Goal: Task Accomplishment & Management: Complete application form

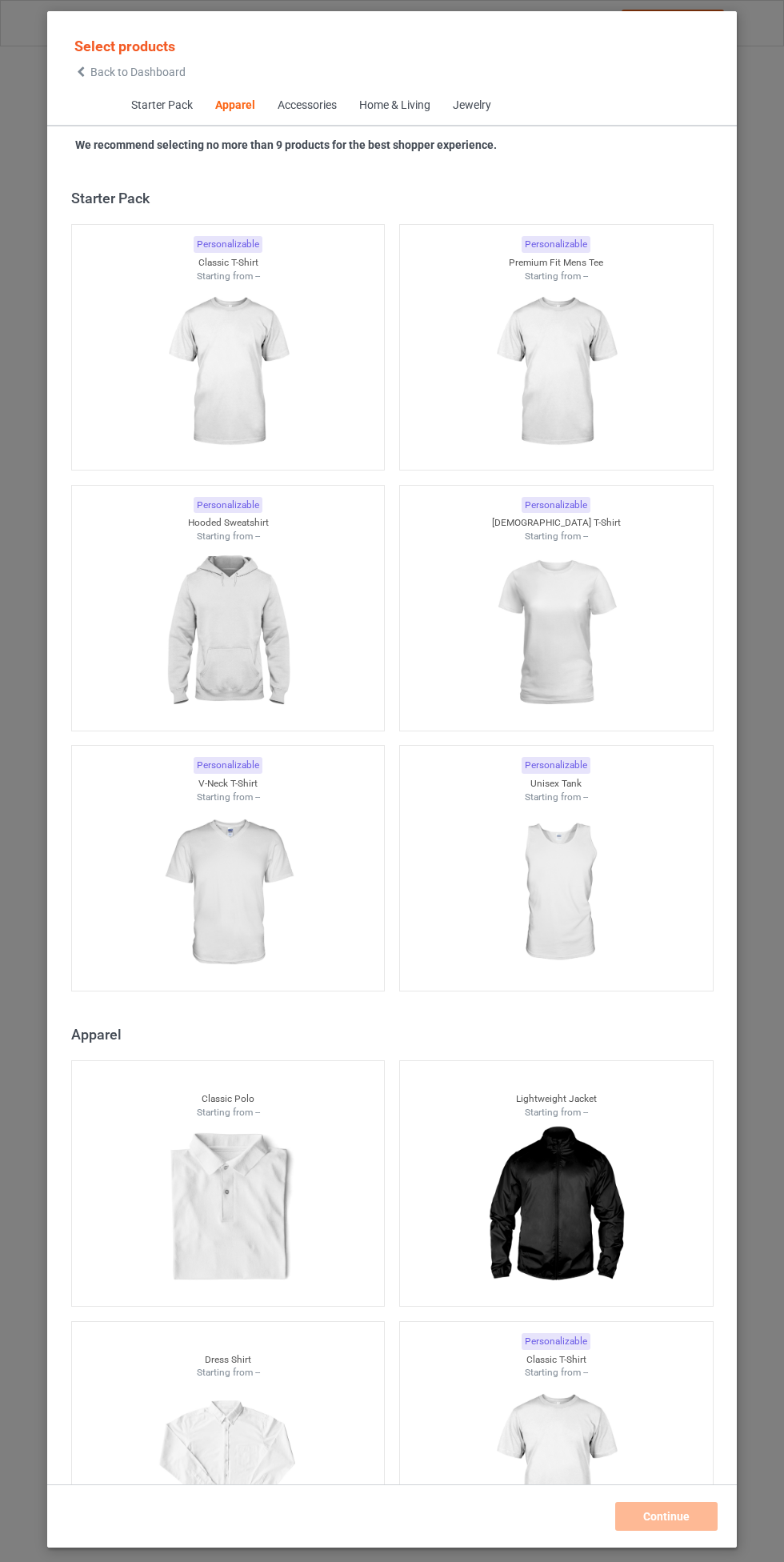
scroll to position [856, 0]
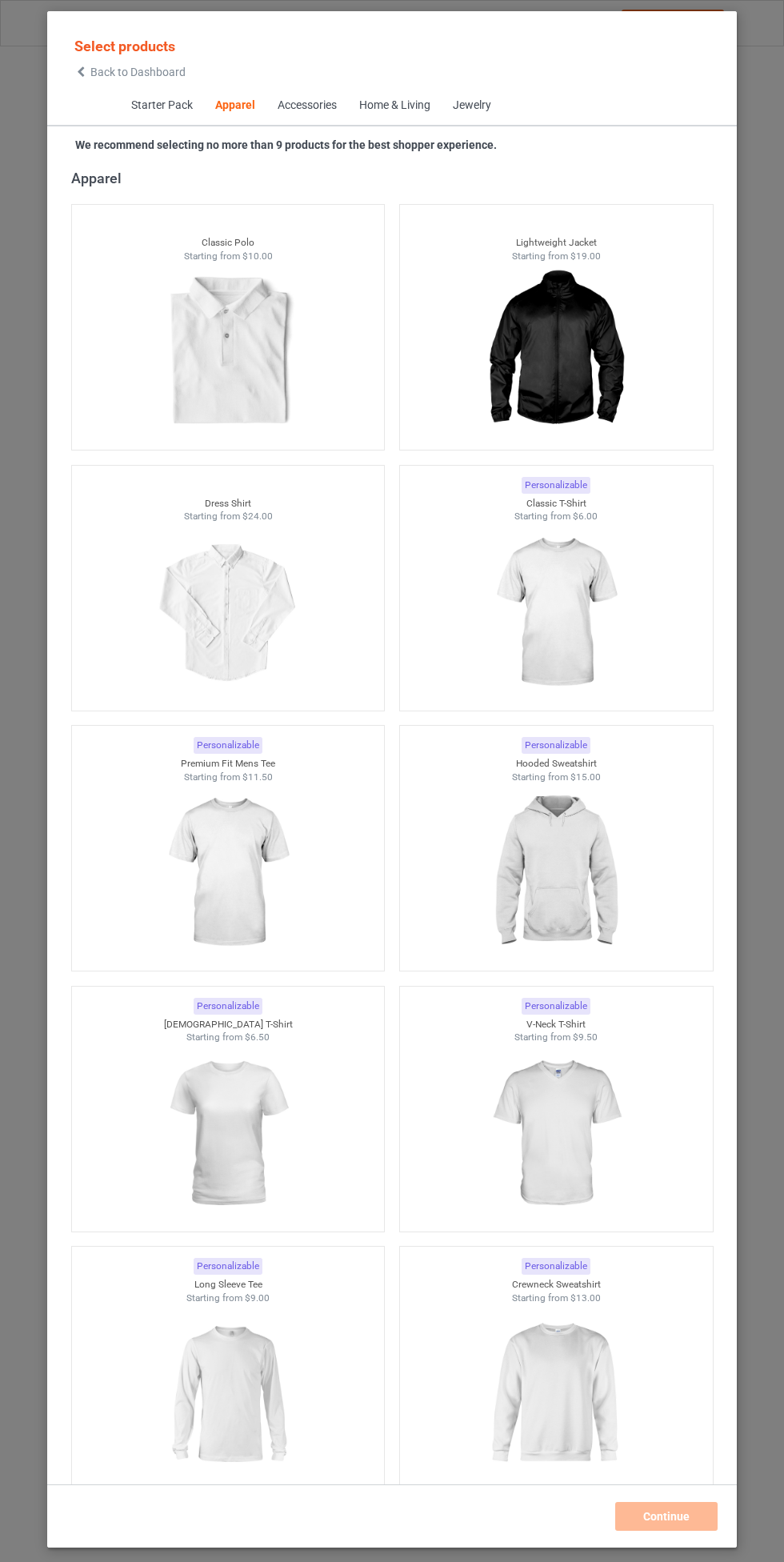
click at [572, 849] on img at bounding box center [556, 873] width 143 height 179
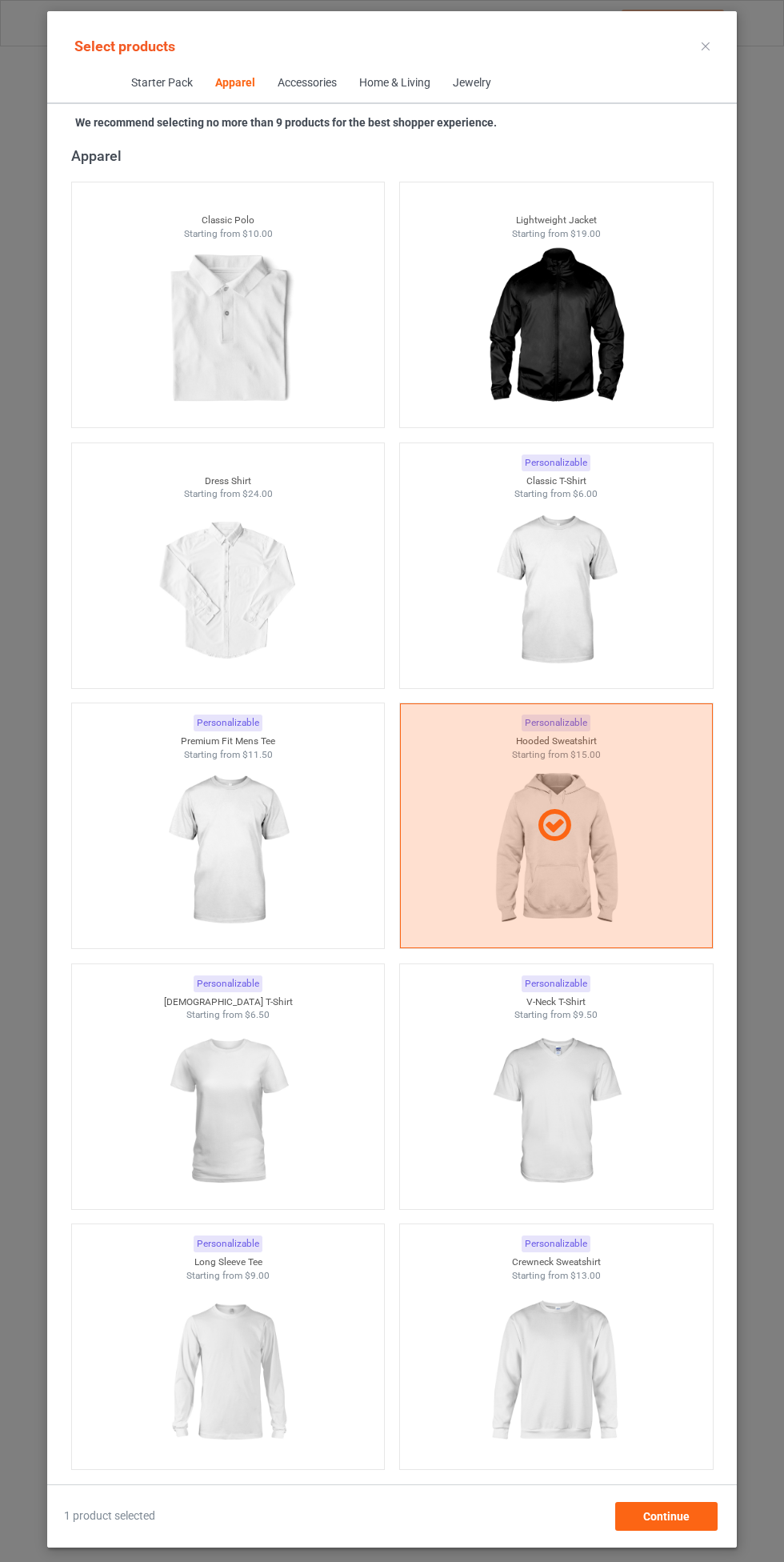
click at [595, 580] on img at bounding box center [556, 591] width 143 height 179
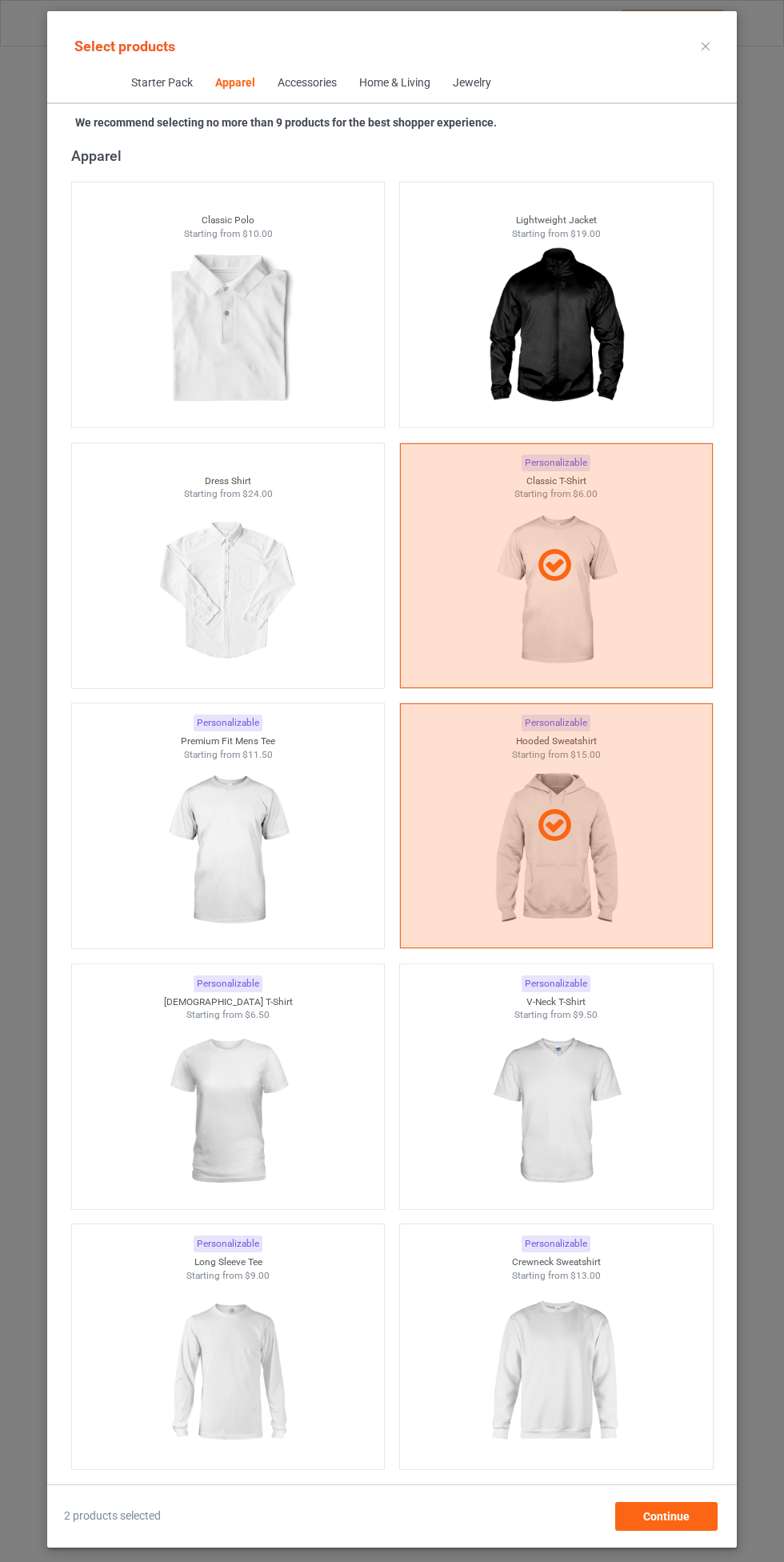
click at [259, 867] on img at bounding box center [228, 850] width 143 height 179
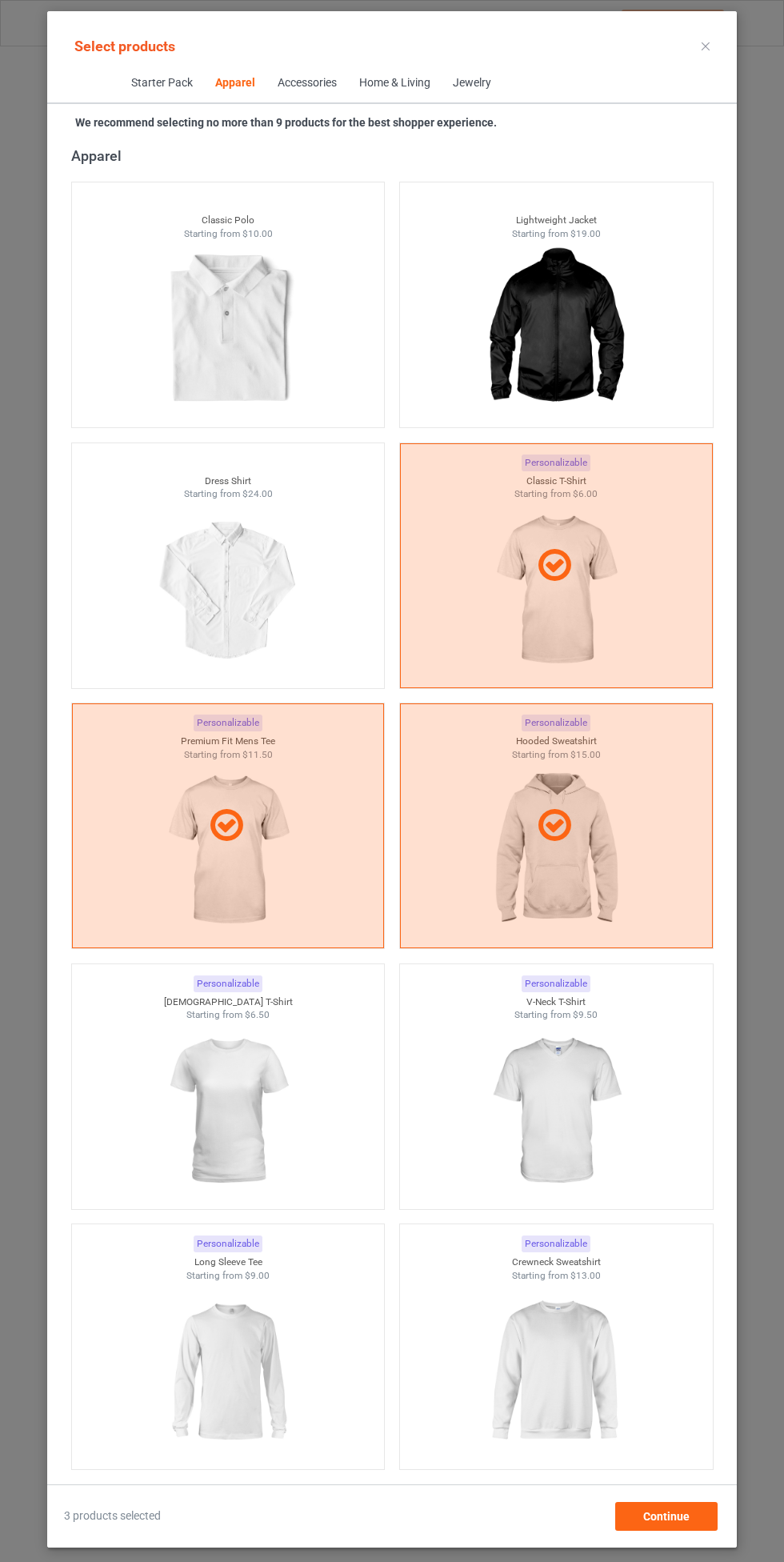
click at [554, 1095] on img at bounding box center [556, 1111] width 143 height 179
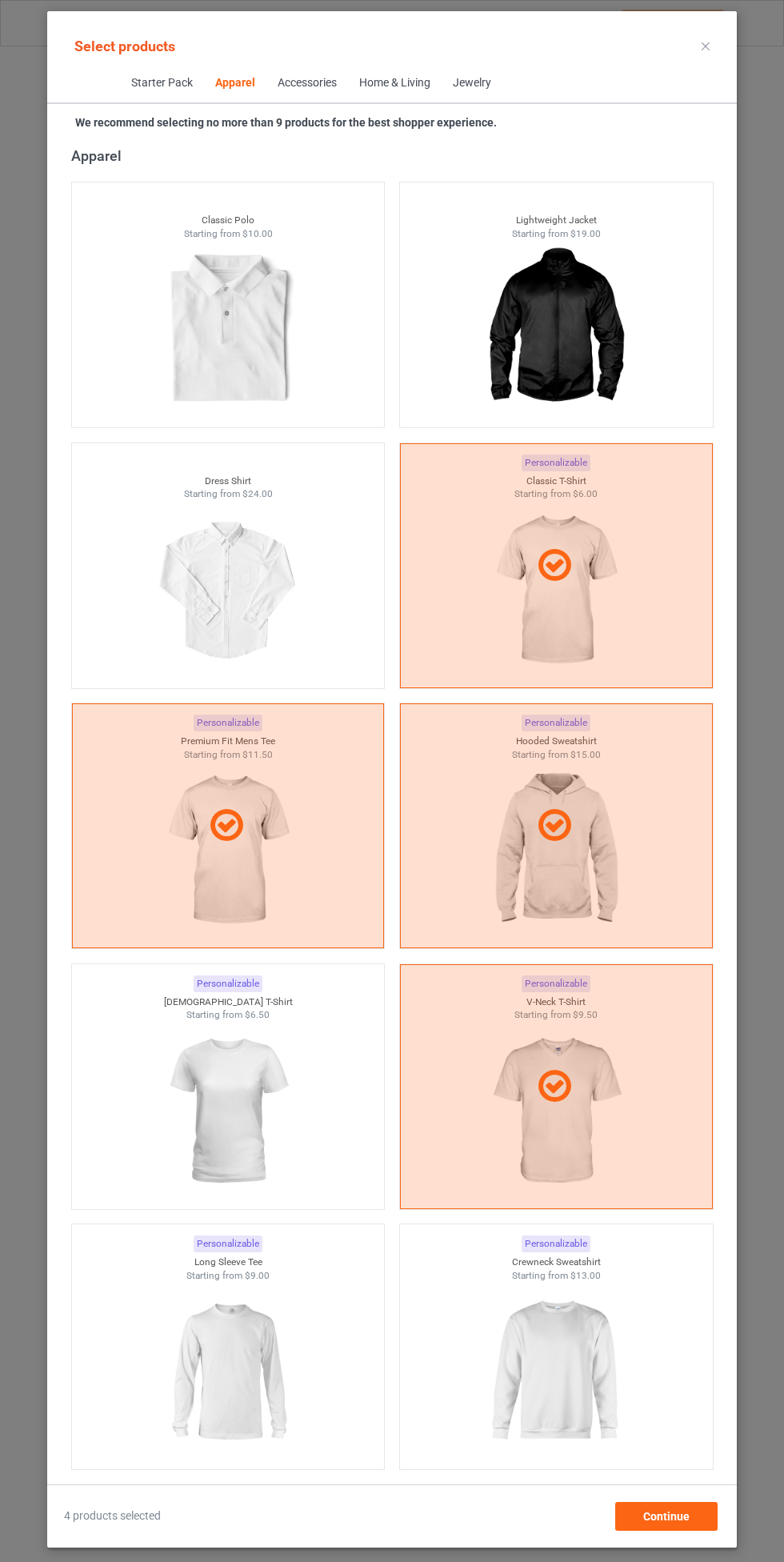
click at [280, 1131] on img at bounding box center [228, 1111] width 143 height 179
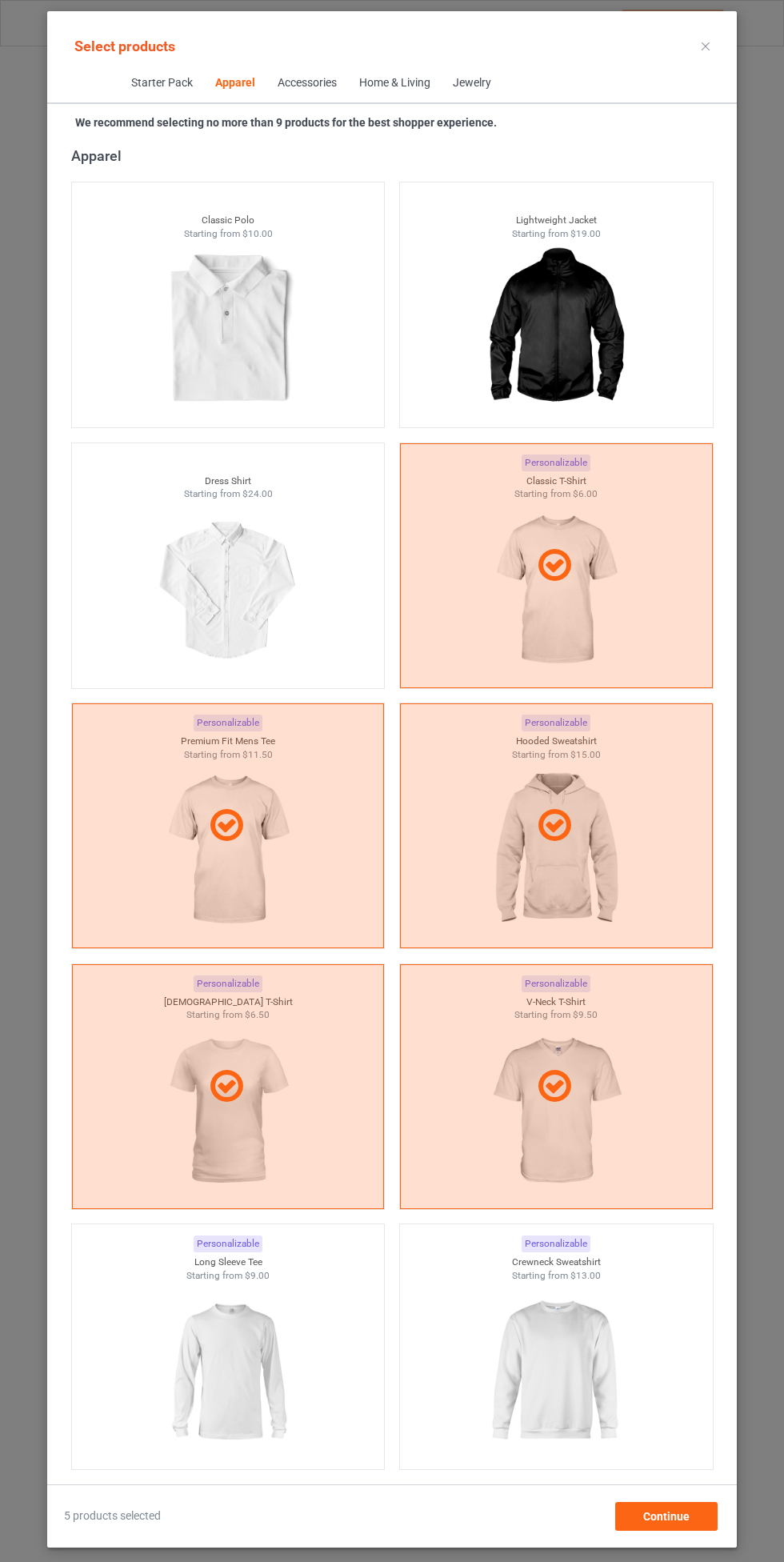
click at [556, 1292] on img at bounding box center [556, 1371] width 143 height 179
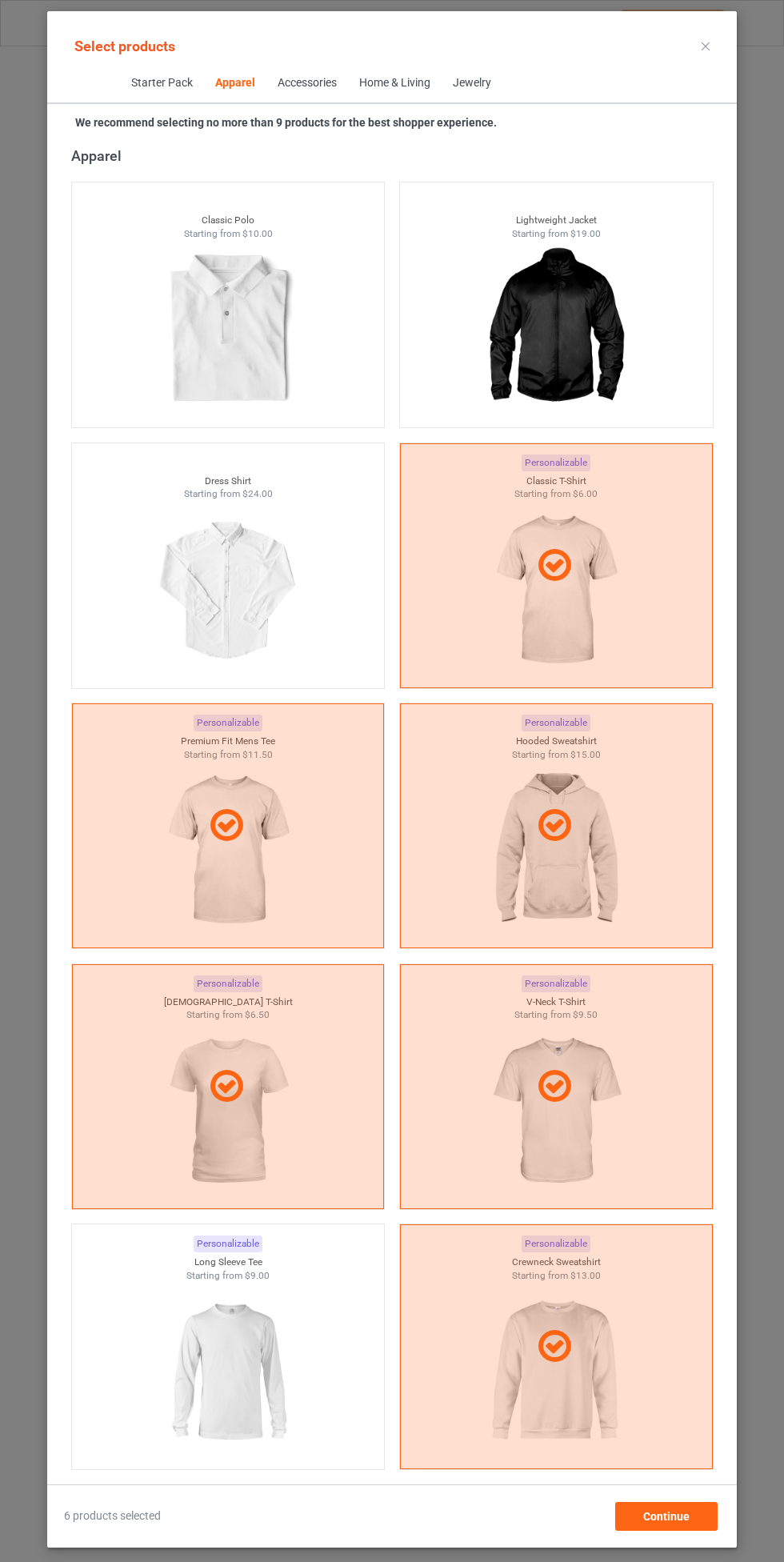
click at [303, 1354] on div at bounding box center [228, 1371] width 313 height 179
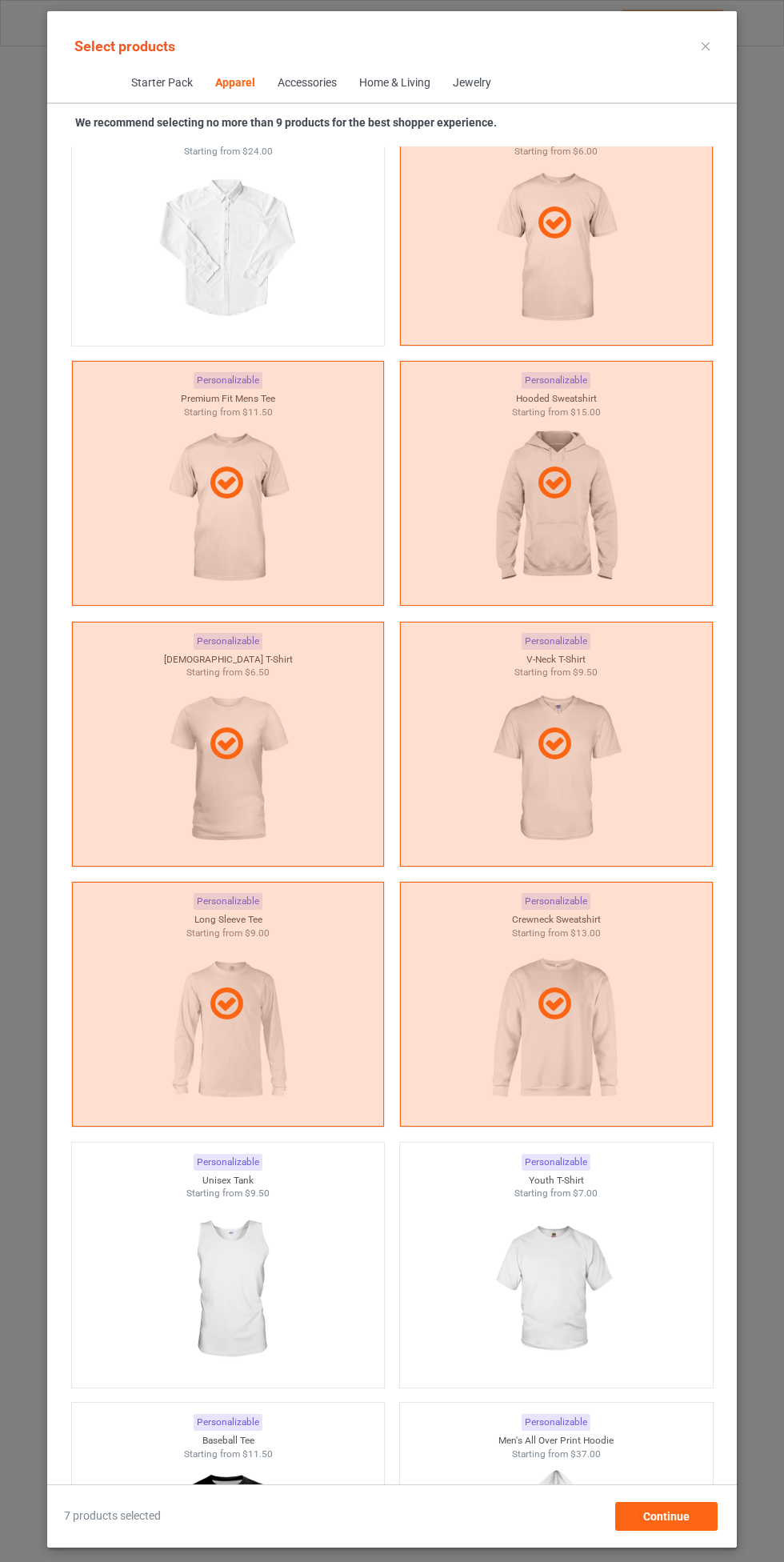
scroll to position [1204, 0]
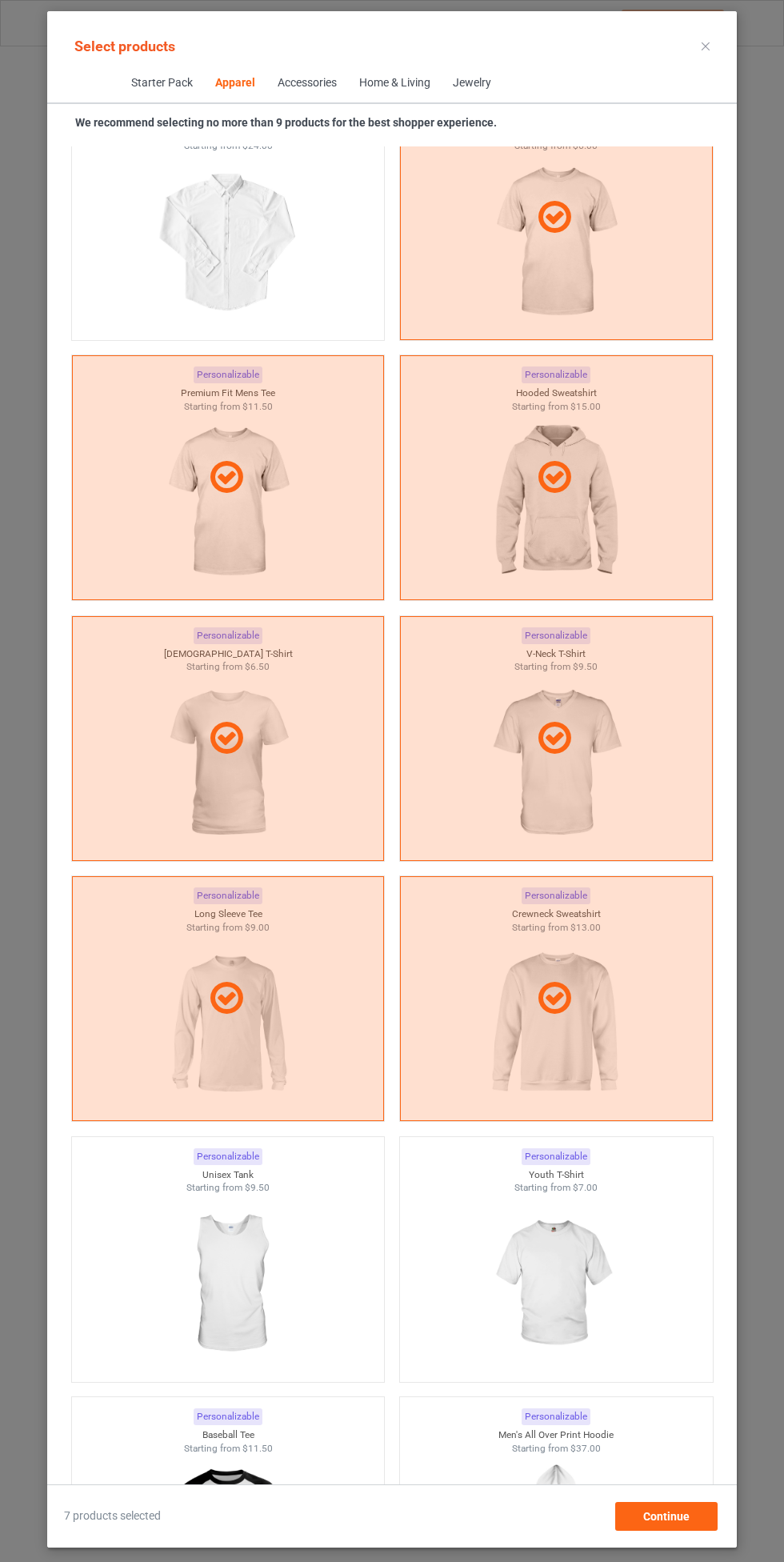
click at [538, 1274] on img at bounding box center [556, 1284] width 143 height 179
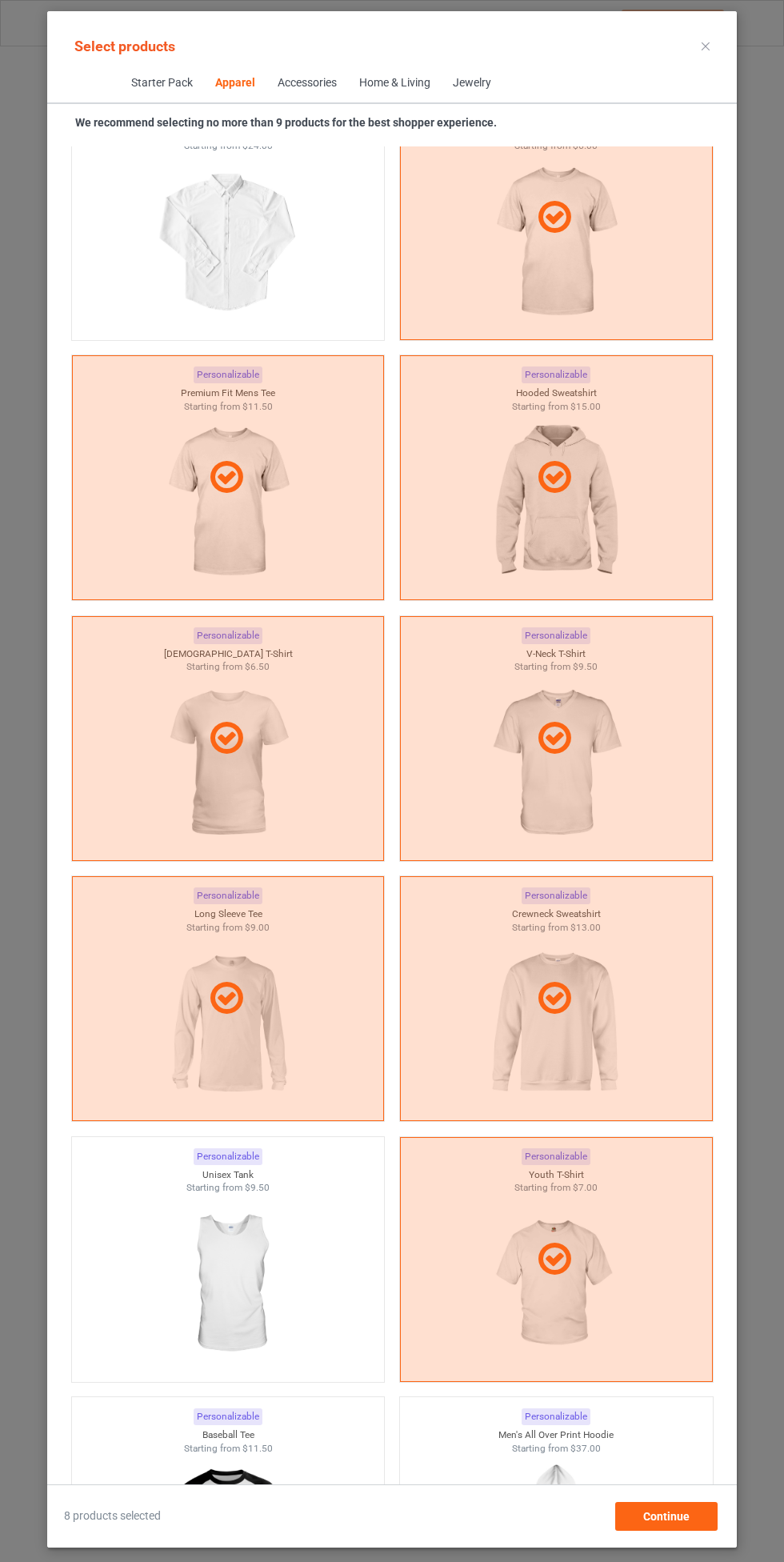
click at [267, 1290] on img at bounding box center [228, 1284] width 143 height 179
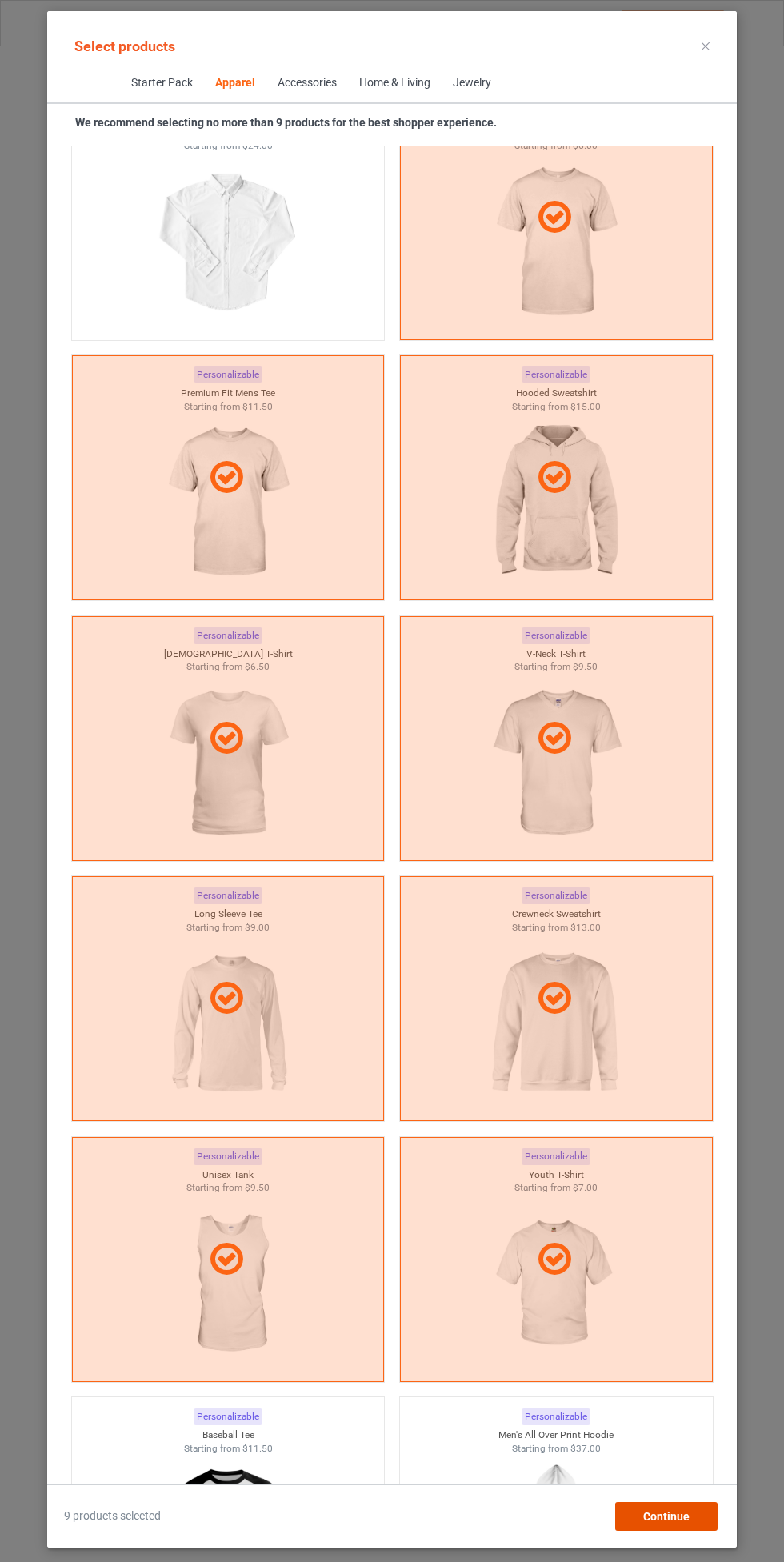
click at [678, 1505] on div "Continue" at bounding box center [667, 1516] width 102 height 29
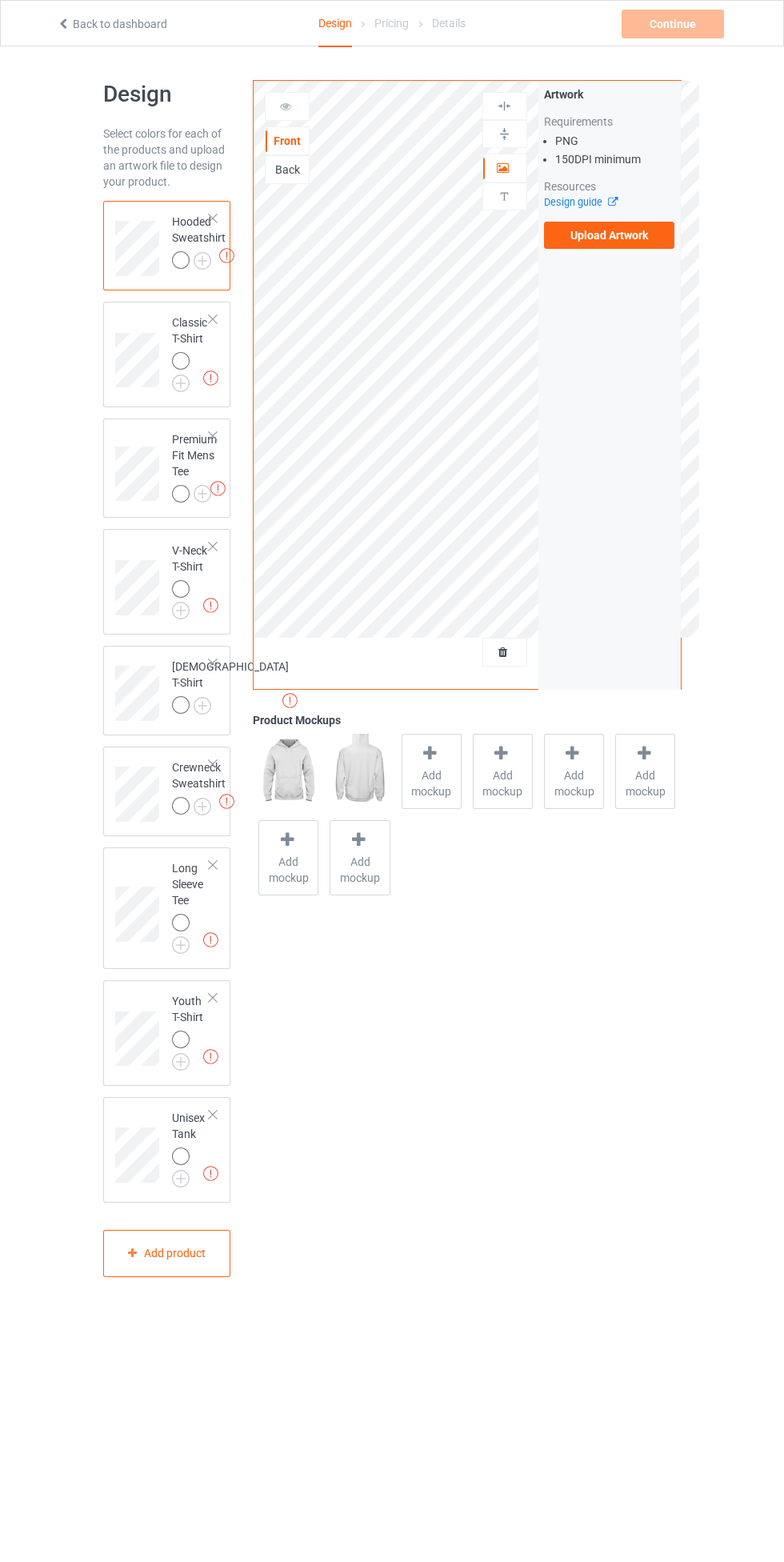
click at [0, 0] on img at bounding box center [0, 0] width 0 height 0
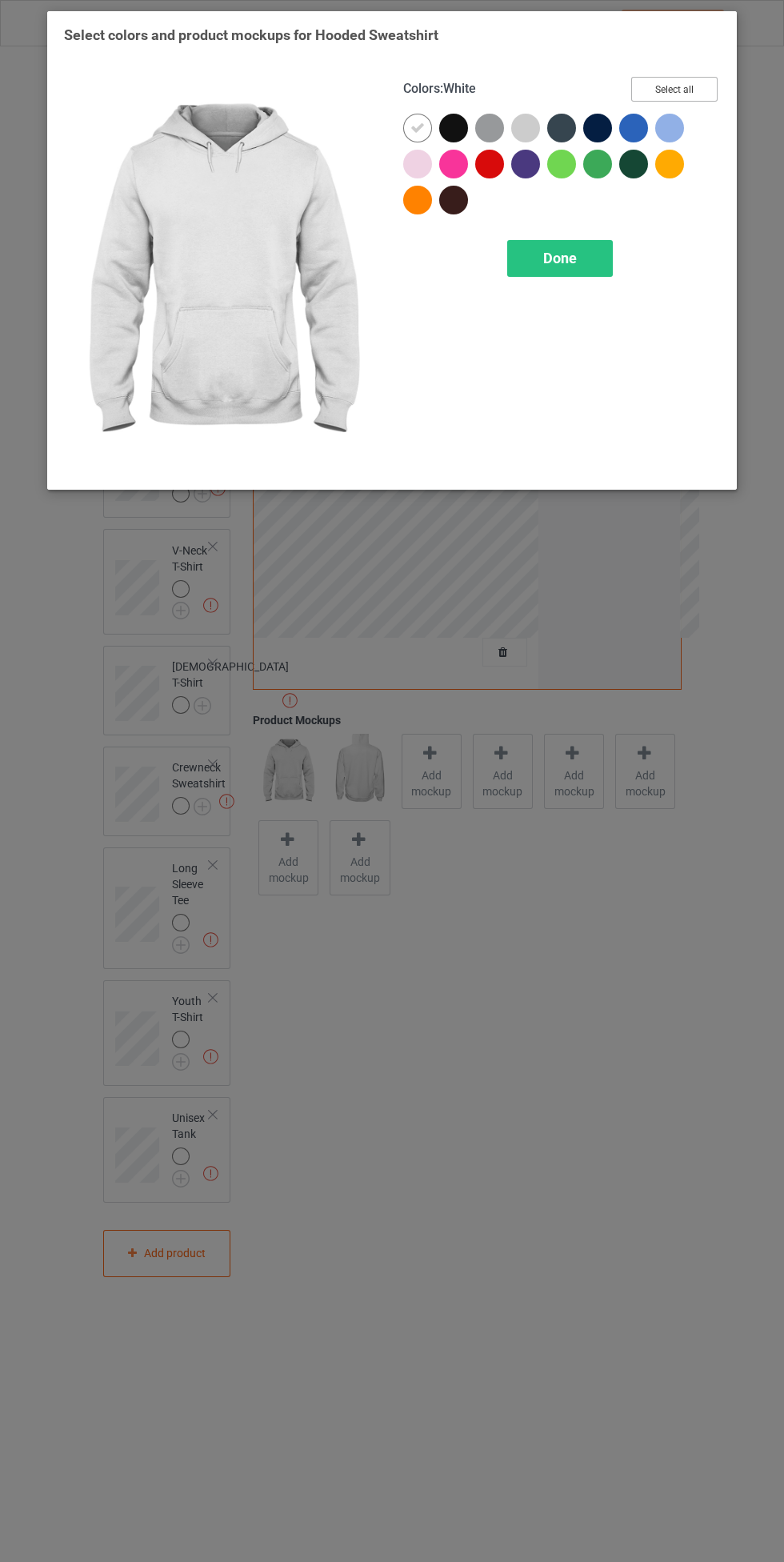
click at [702, 85] on button "Select all" at bounding box center [675, 90] width 86 height 25
click at [418, 127] on icon at bounding box center [418, 128] width 14 height 14
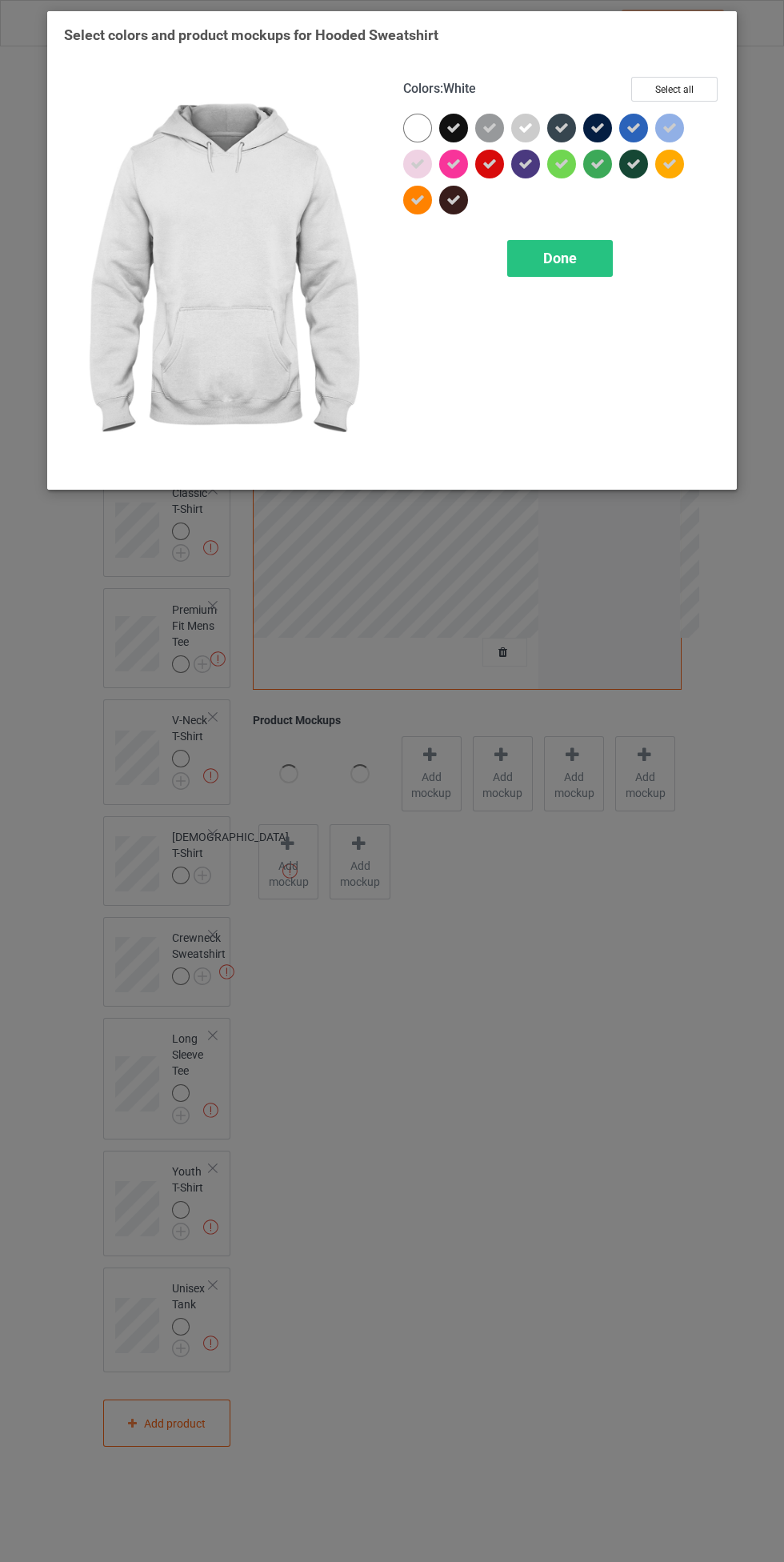
click at [557, 265] on span "Done" at bounding box center [560, 258] width 34 height 17
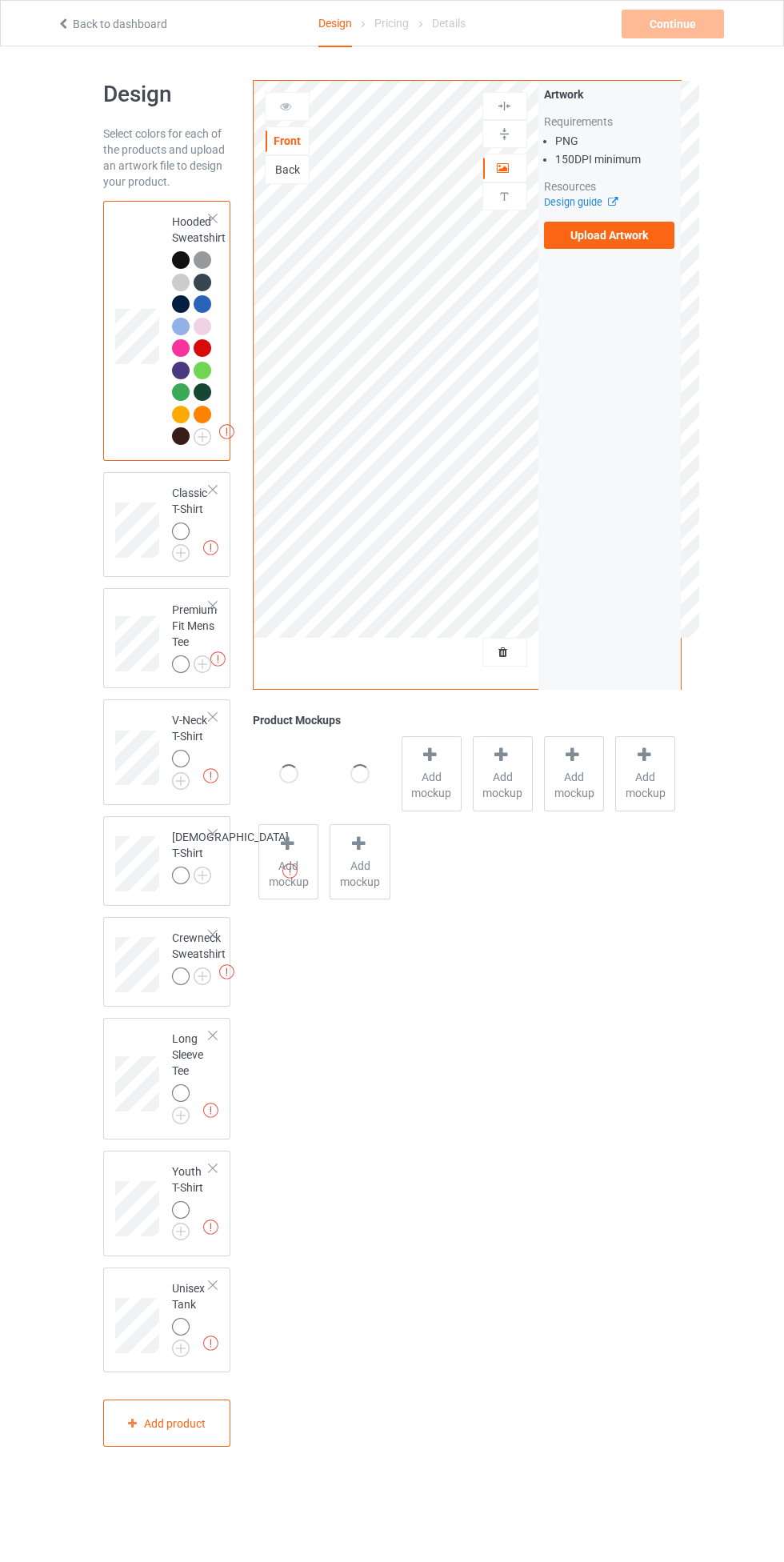
click at [211, 603] on div at bounding box center [212, 606] width 12 height 12
click at [184, 534] on div at bounding box center [181, 531] width 18 height 18
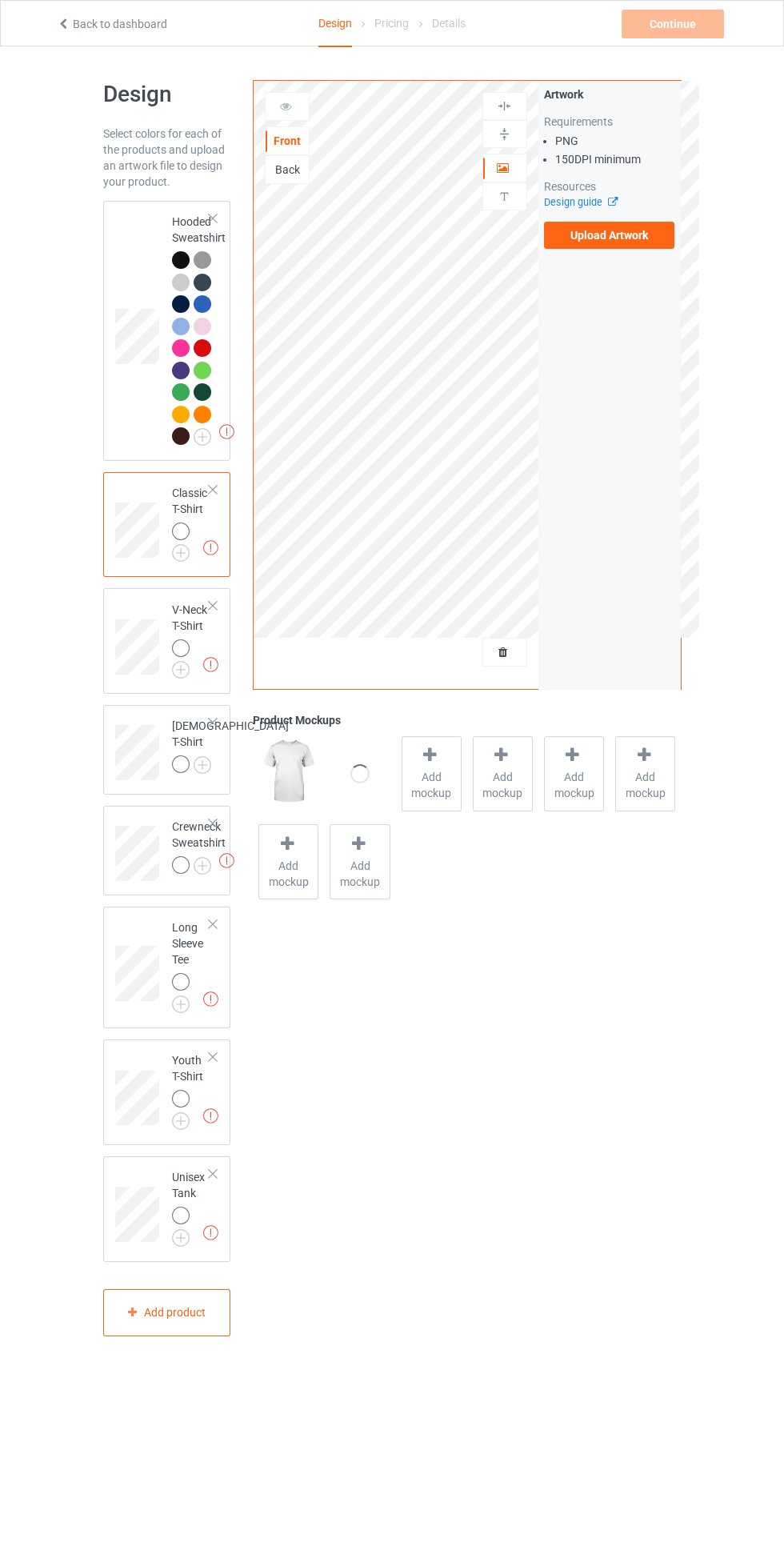
click at [213, 219] on div at bounding box center [212, 219] width 12 height 12
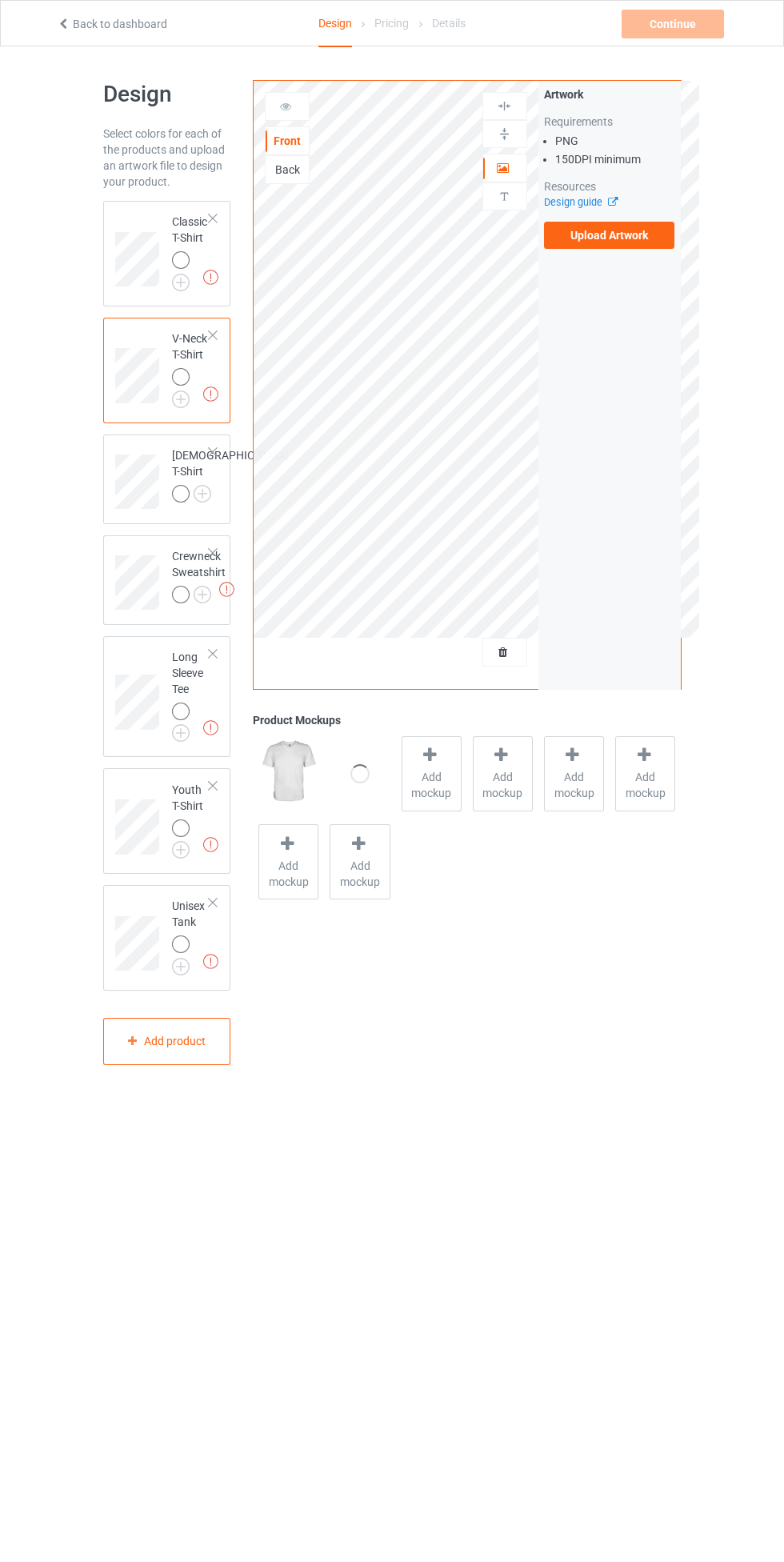
click at [213, 219] on div at bounding box center [212, 219] width 12 height 12
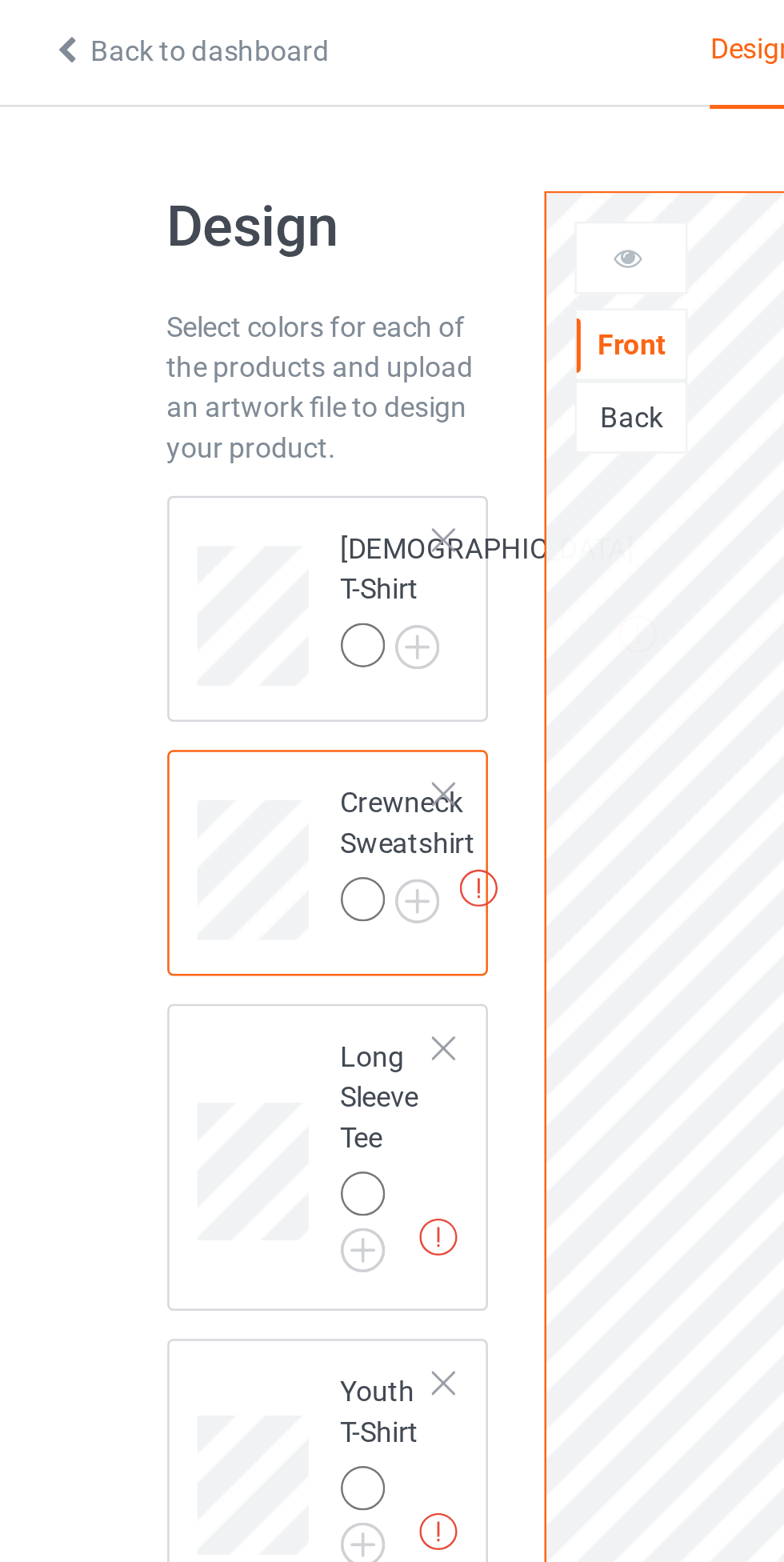
click at [116, 74] on div "Design Select colors for each of the products and upload an artwork file to des…" at bounding box center [168, 493] width 151 height 848
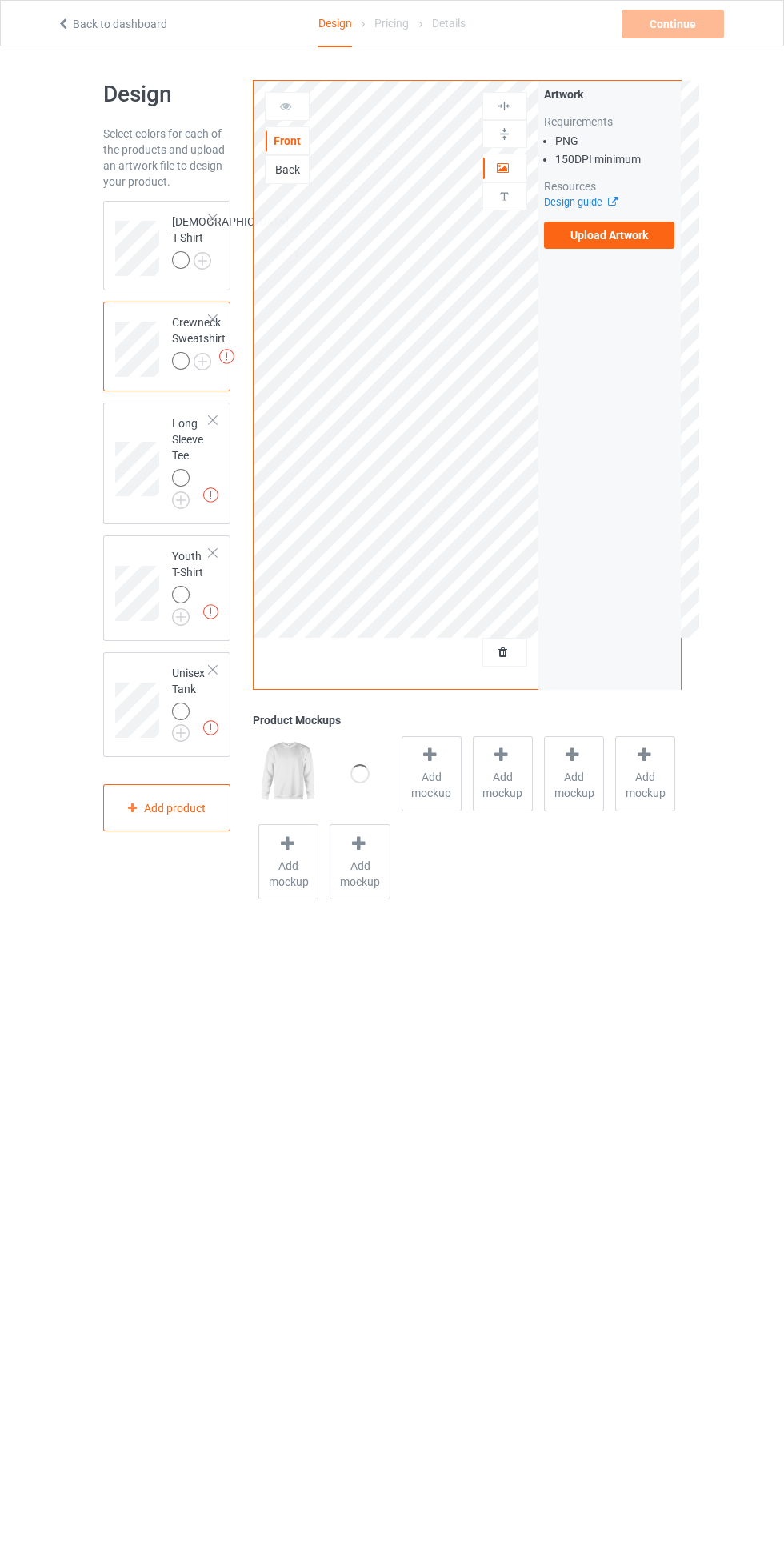
click at [213, 219] on div at bounding box center [212, 219] width 12 height 12
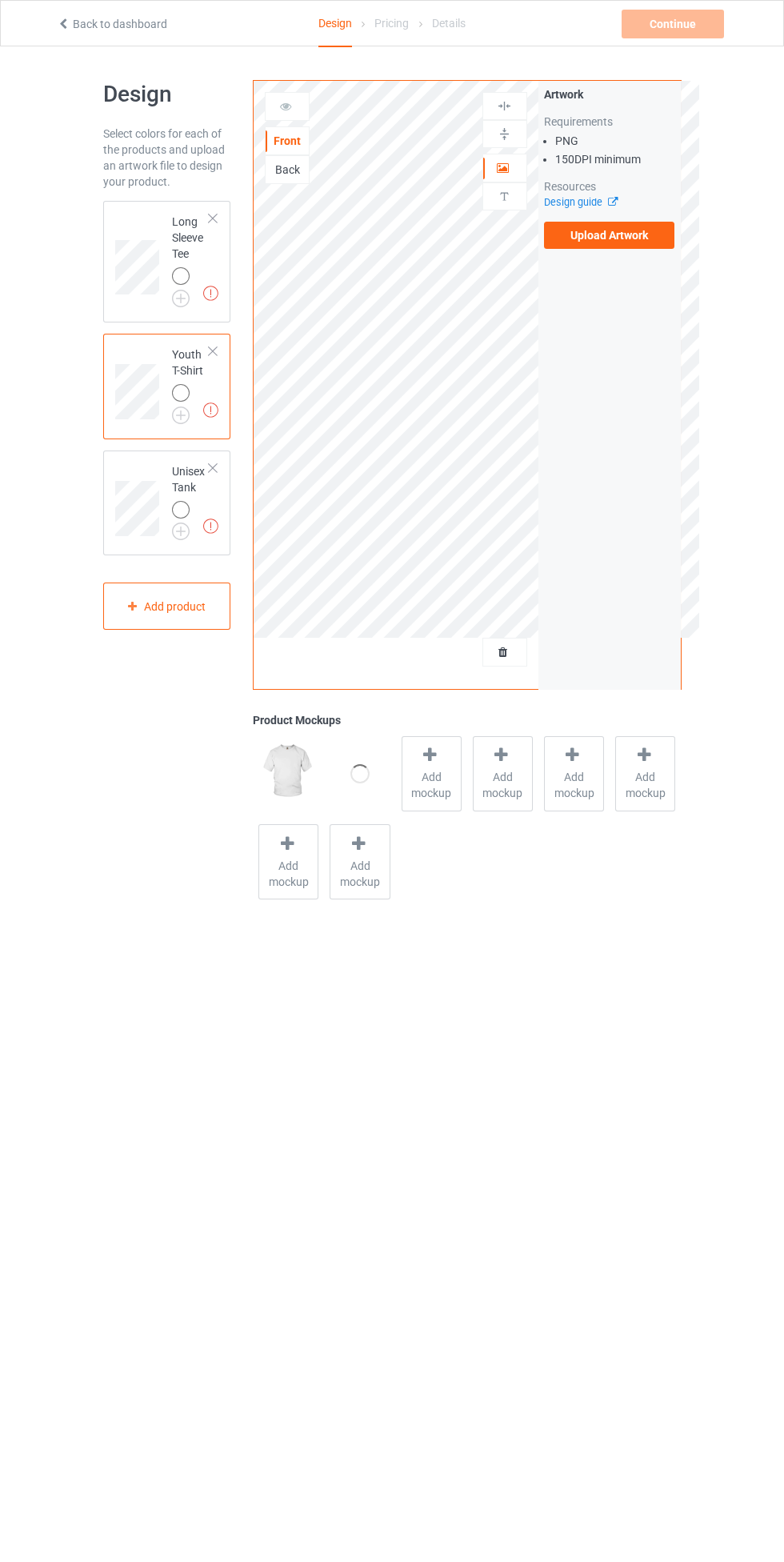
click at [213, 219] on div at bounding box center [212, 219] width 12 height 12
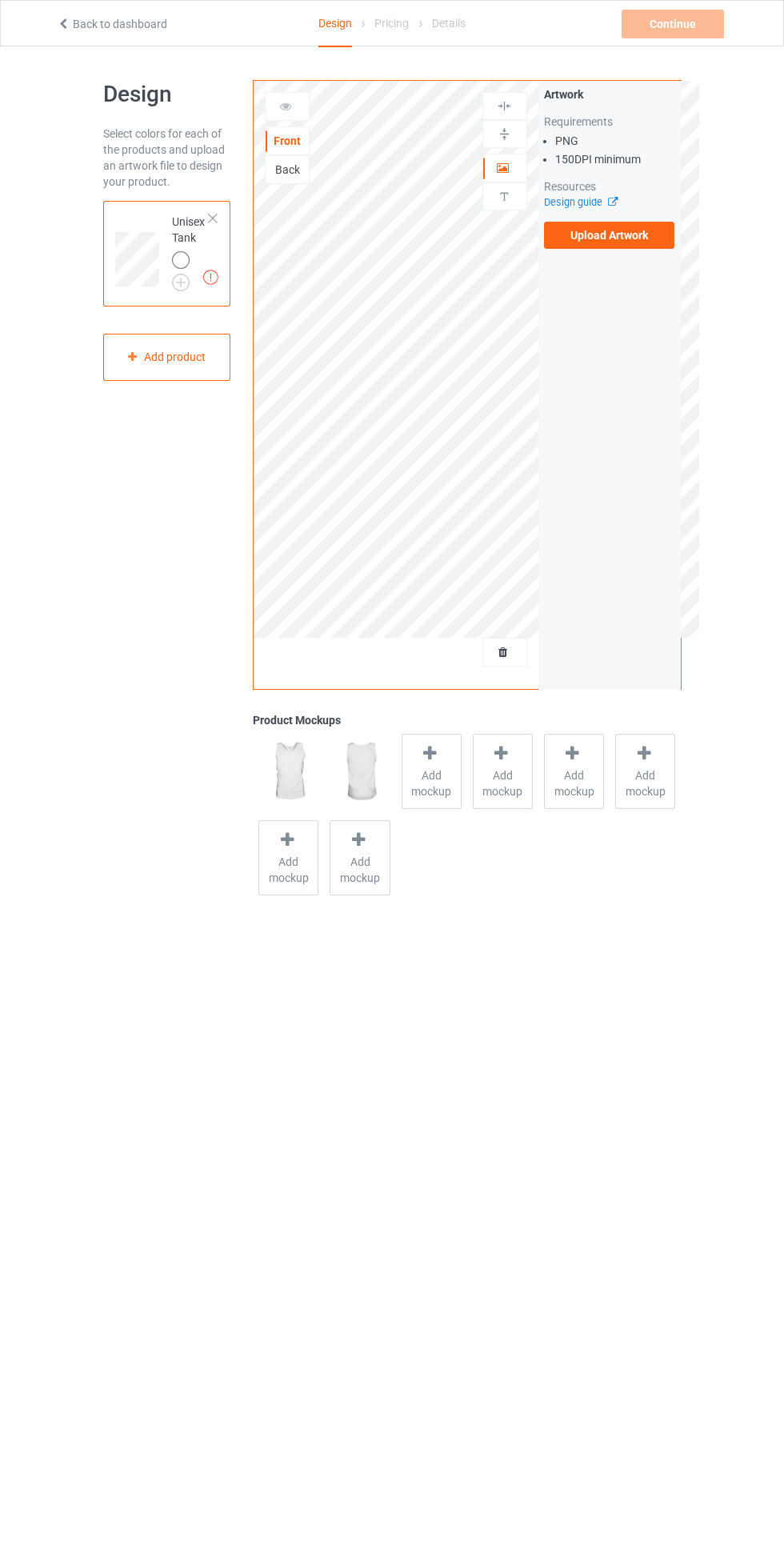
click at [213, 219] on div at bounding box center [212, 219] width 12 height 12
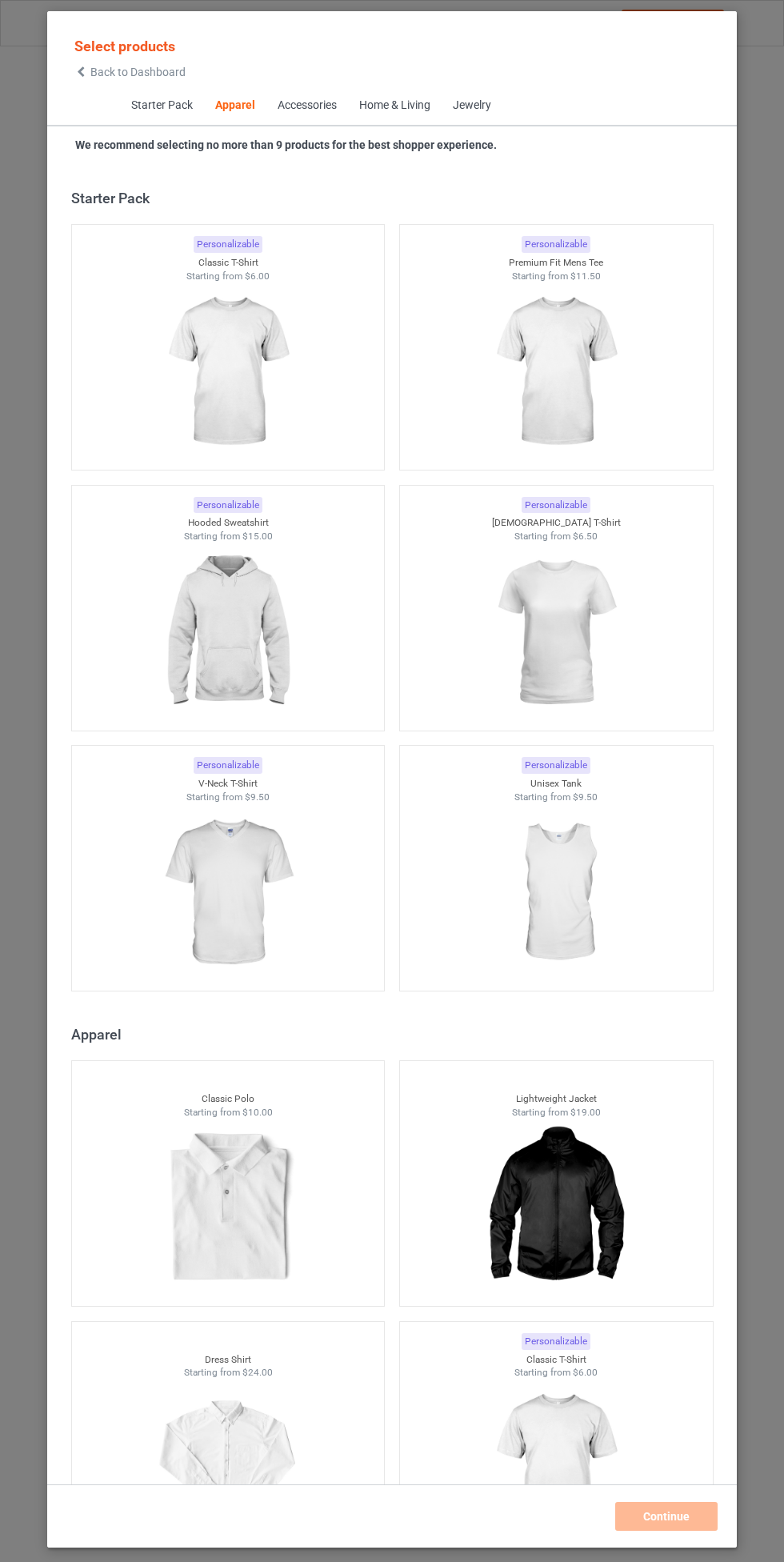
scroll to position [856, 0]
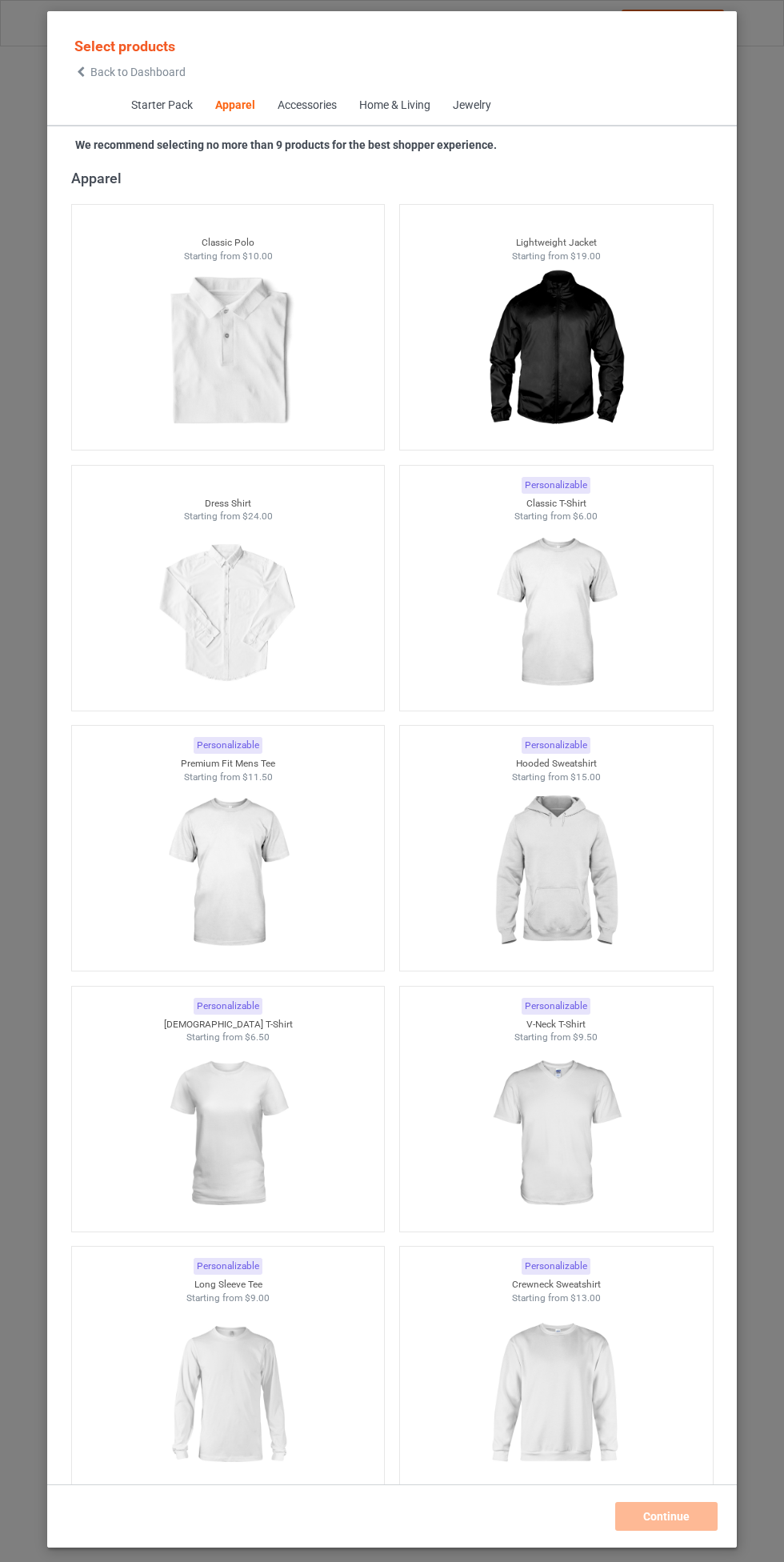
click at [558, 851] on img at bounding box center [556, 873] width 143 height 179
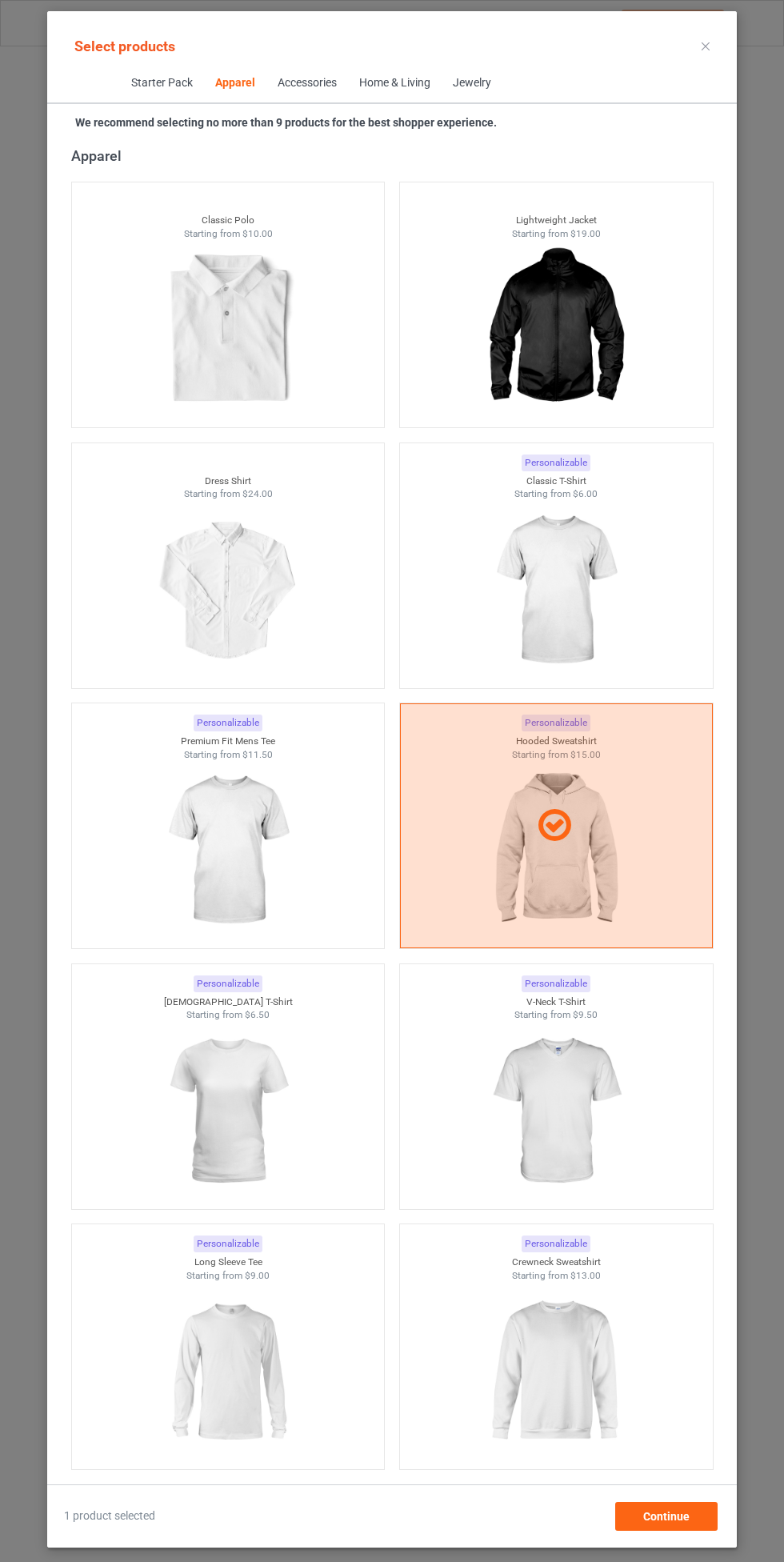
click at [573, 557] on img at bounding box center [556, 591] width 143 height 179
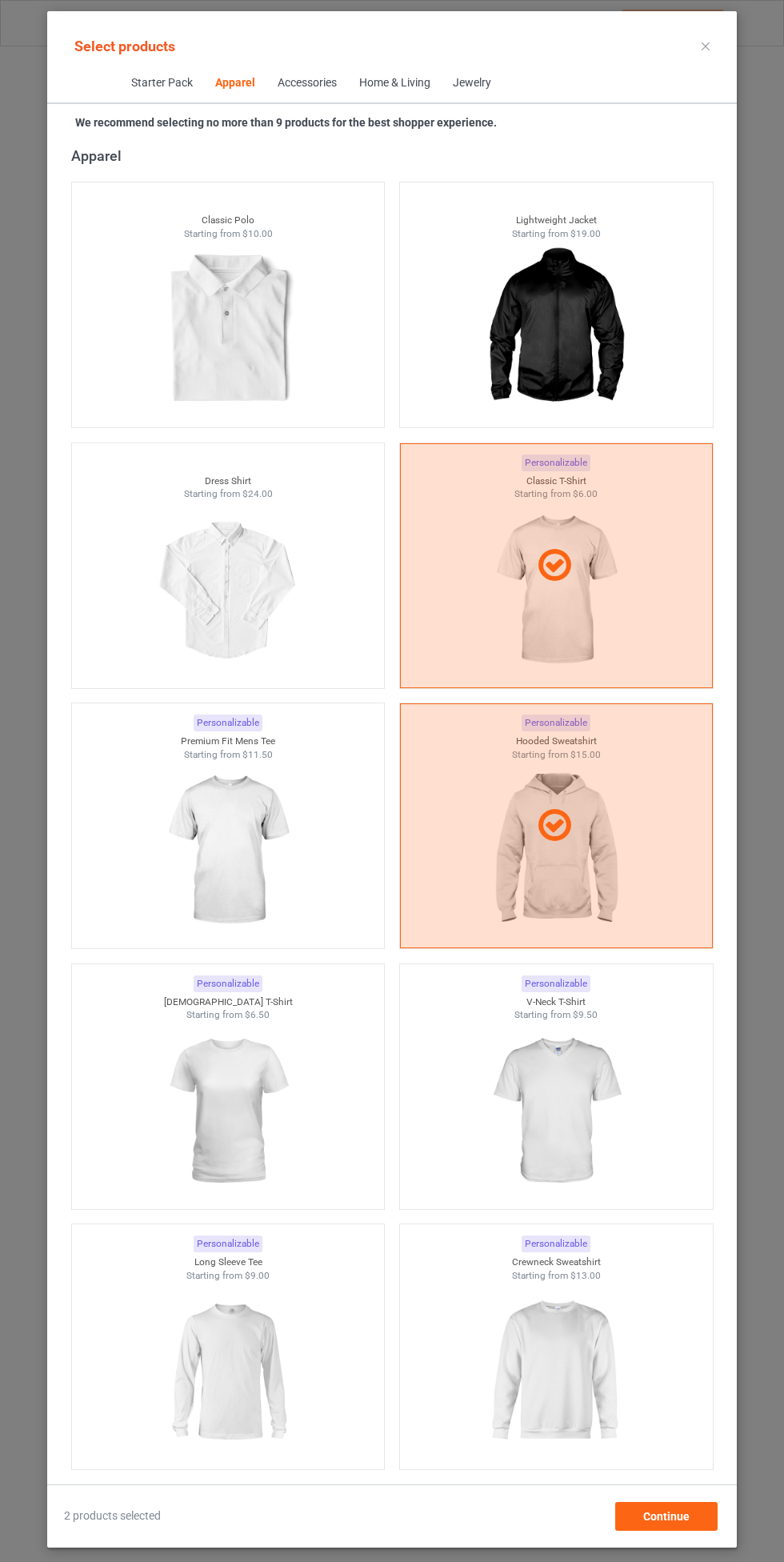
click at [258, 847] on img at bounding box center [228, 850] width 143 height 179
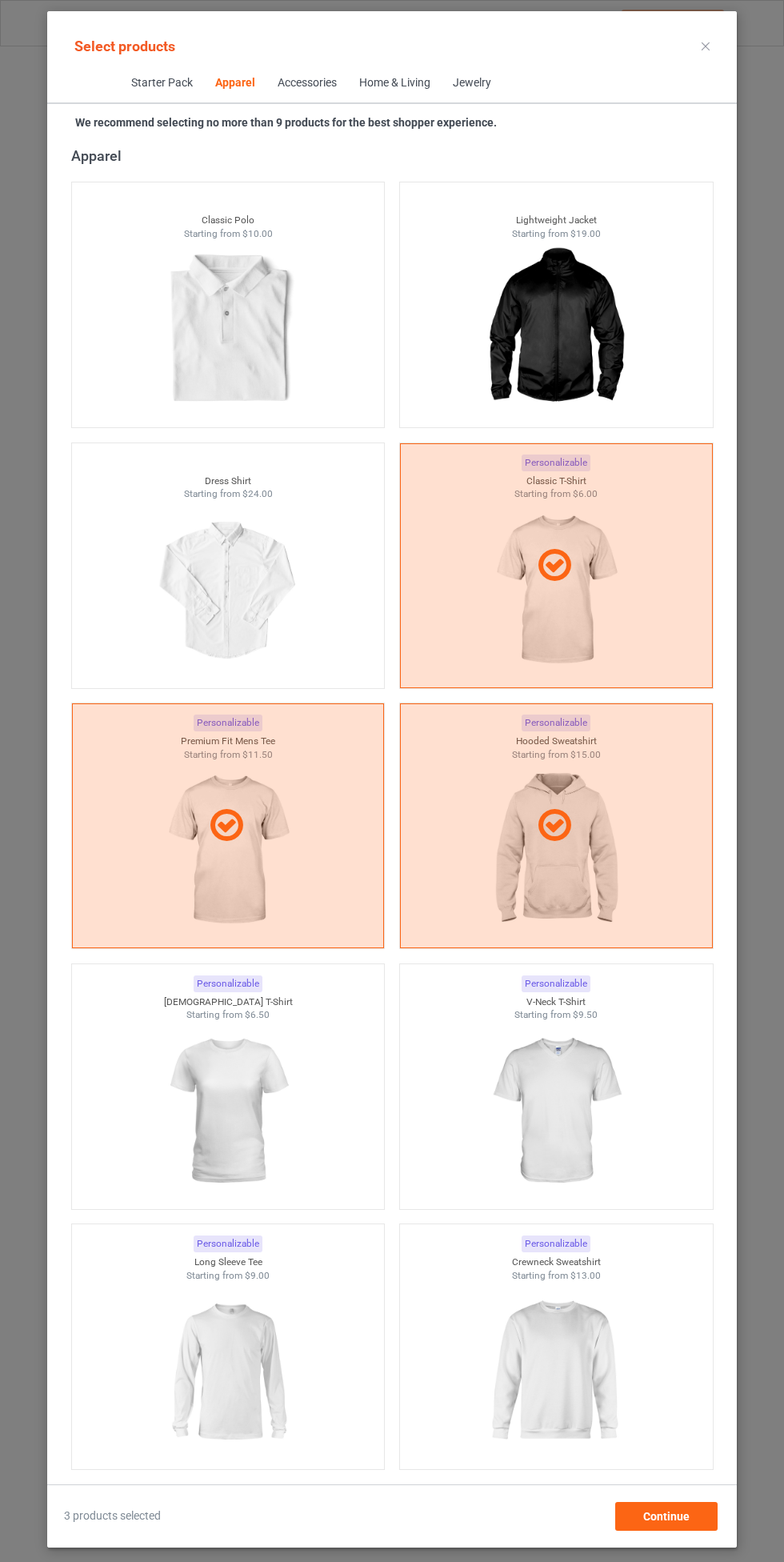
click at [573, 1088] on img at bounding box center [556, 1111] width 143 height 179
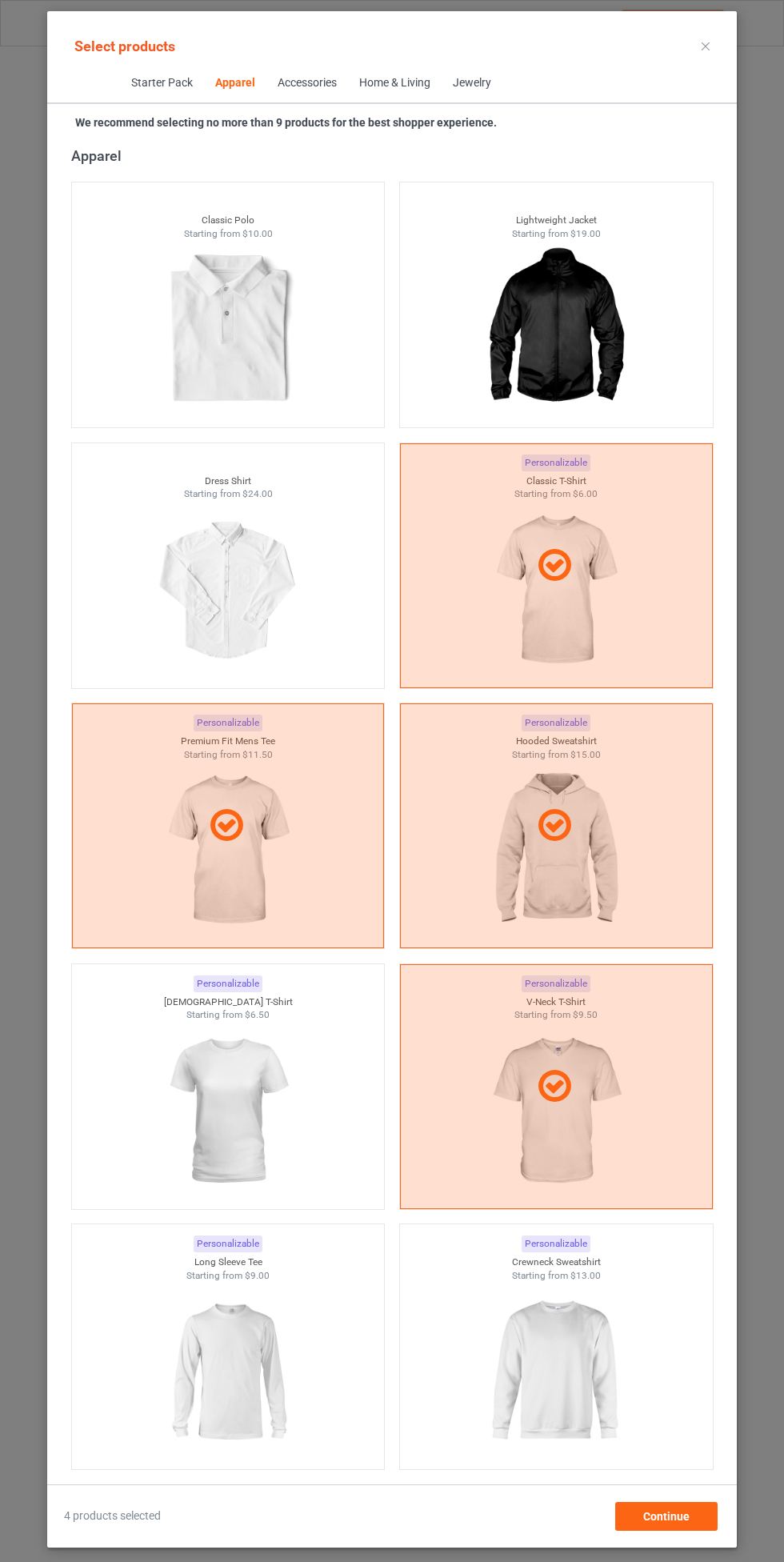
click at [272, 1144] on img at bounding box center [228, 1111] width 143 height 179
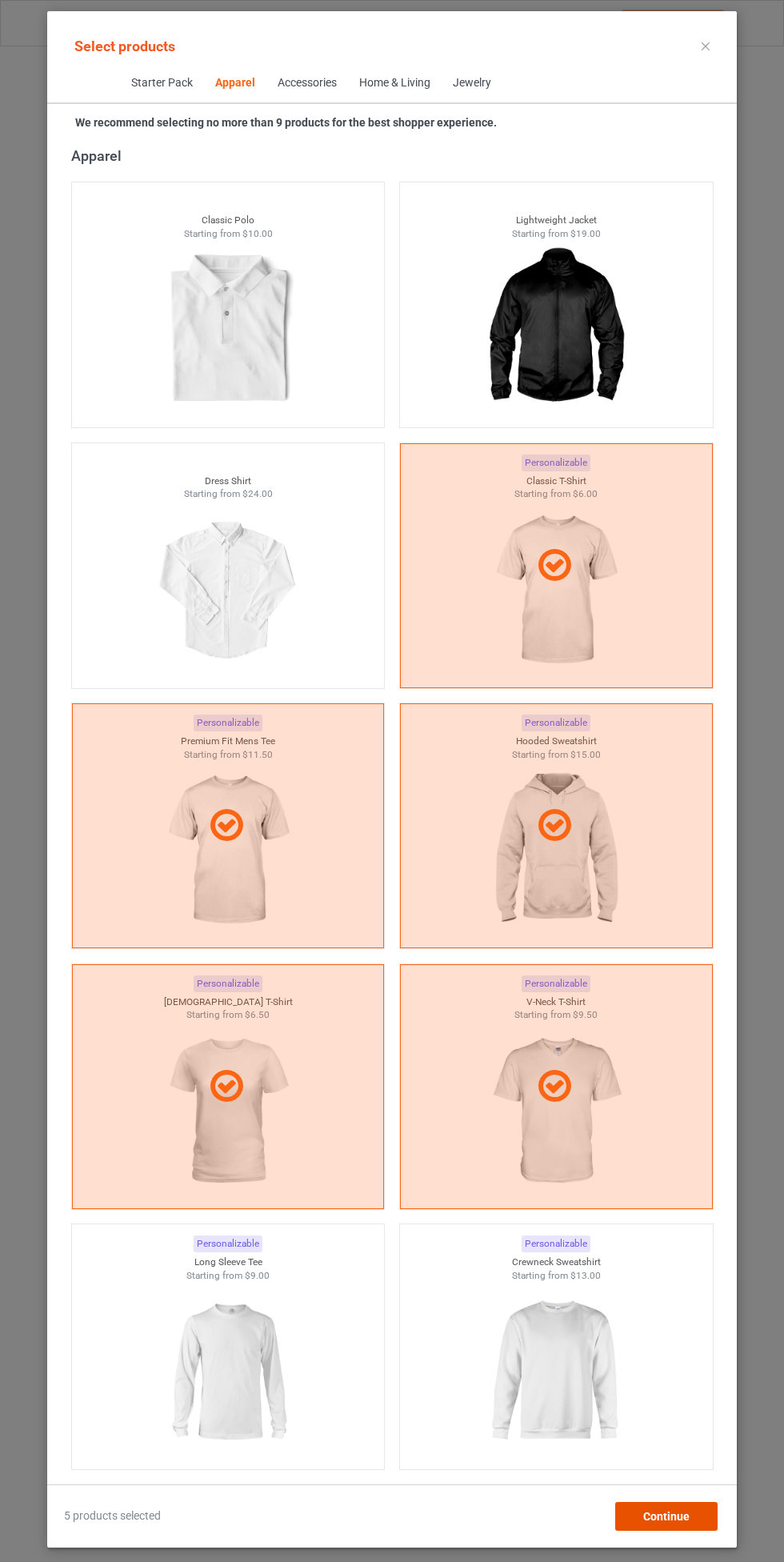
click at [676, 1517] on span "Continue" at bounding box center [667, 1516] width 47 height 13
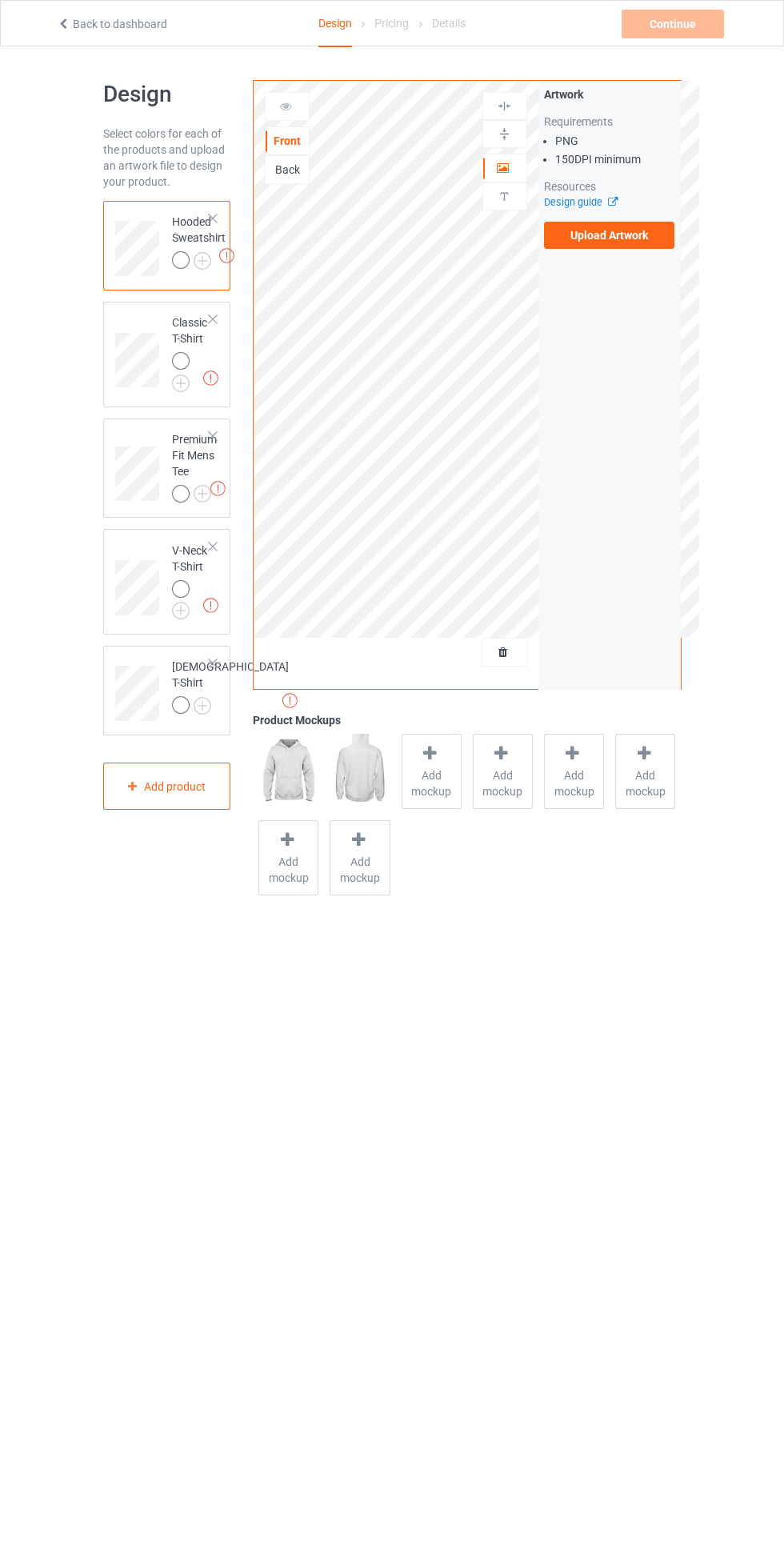
click at [0, 0] on img at bounding box center [0, 0] width 0 height 0
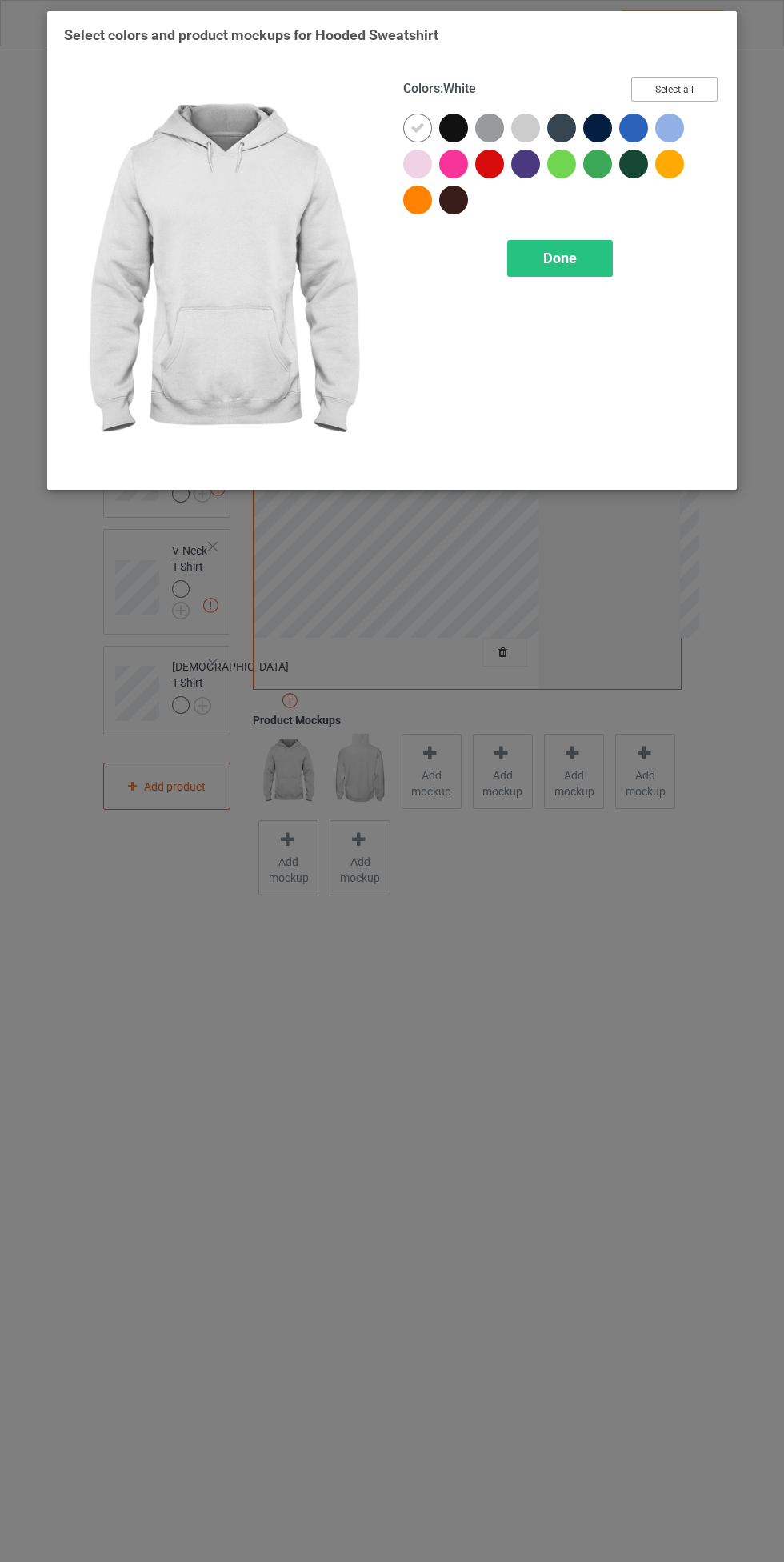
click at [703, 85] on button "Select all" at bounding box center [675, 90] width 86 height 25
click at [413, 125] on icon at bounding box center [418, 128] width 14 height 14
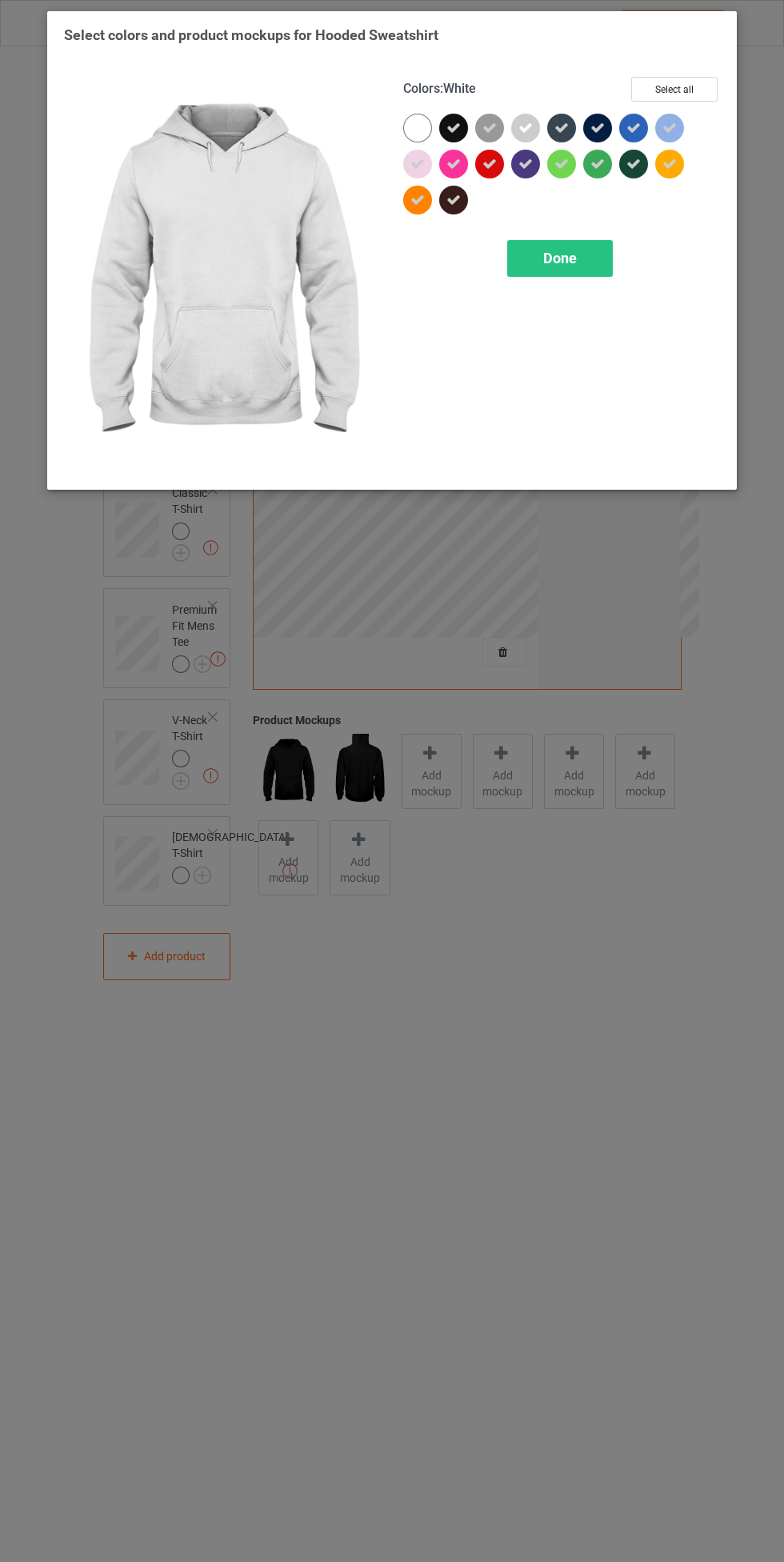
click at [564, 268] on div "Done" at bounding box center [560, 258] width 106 height 37
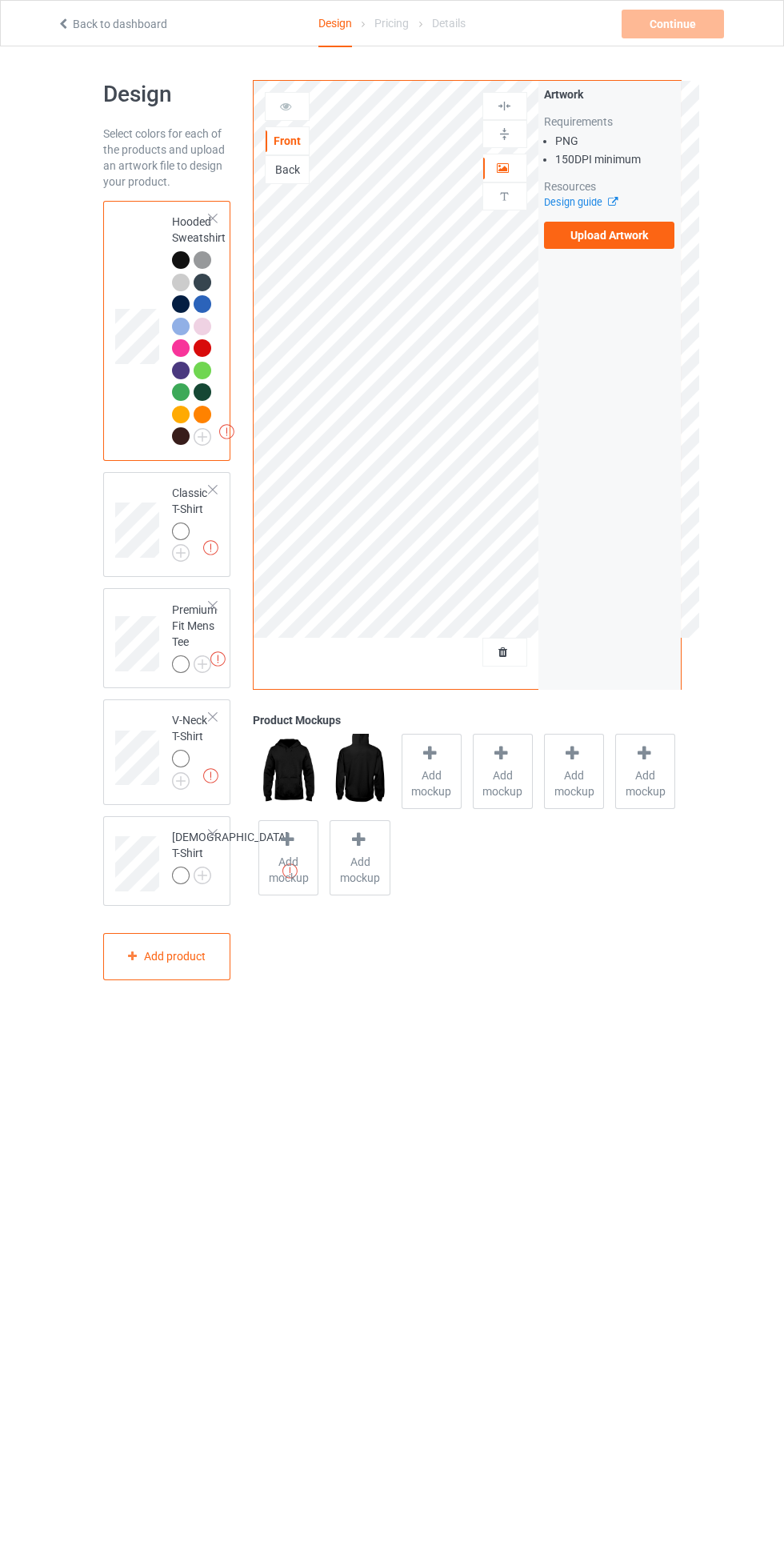
click at [0, 0] on img at bounding box center [0, 0] width 0 height 0
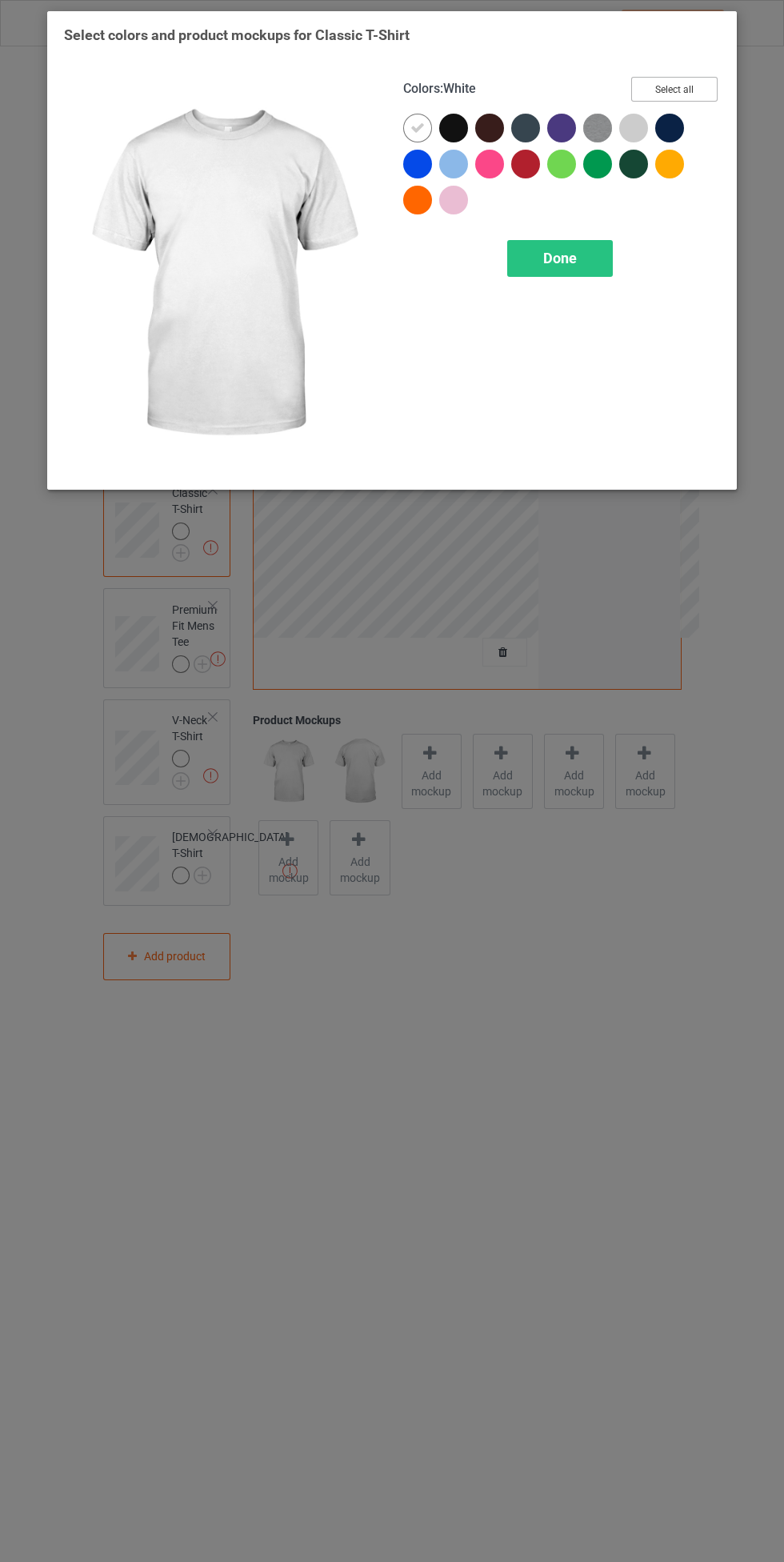
click at [710, 96] on button "Select all" at bounding box center [675, 90] width 86 height 25
click at [411, 131] on icon at bounding box center [418, 128] width 14 height 14
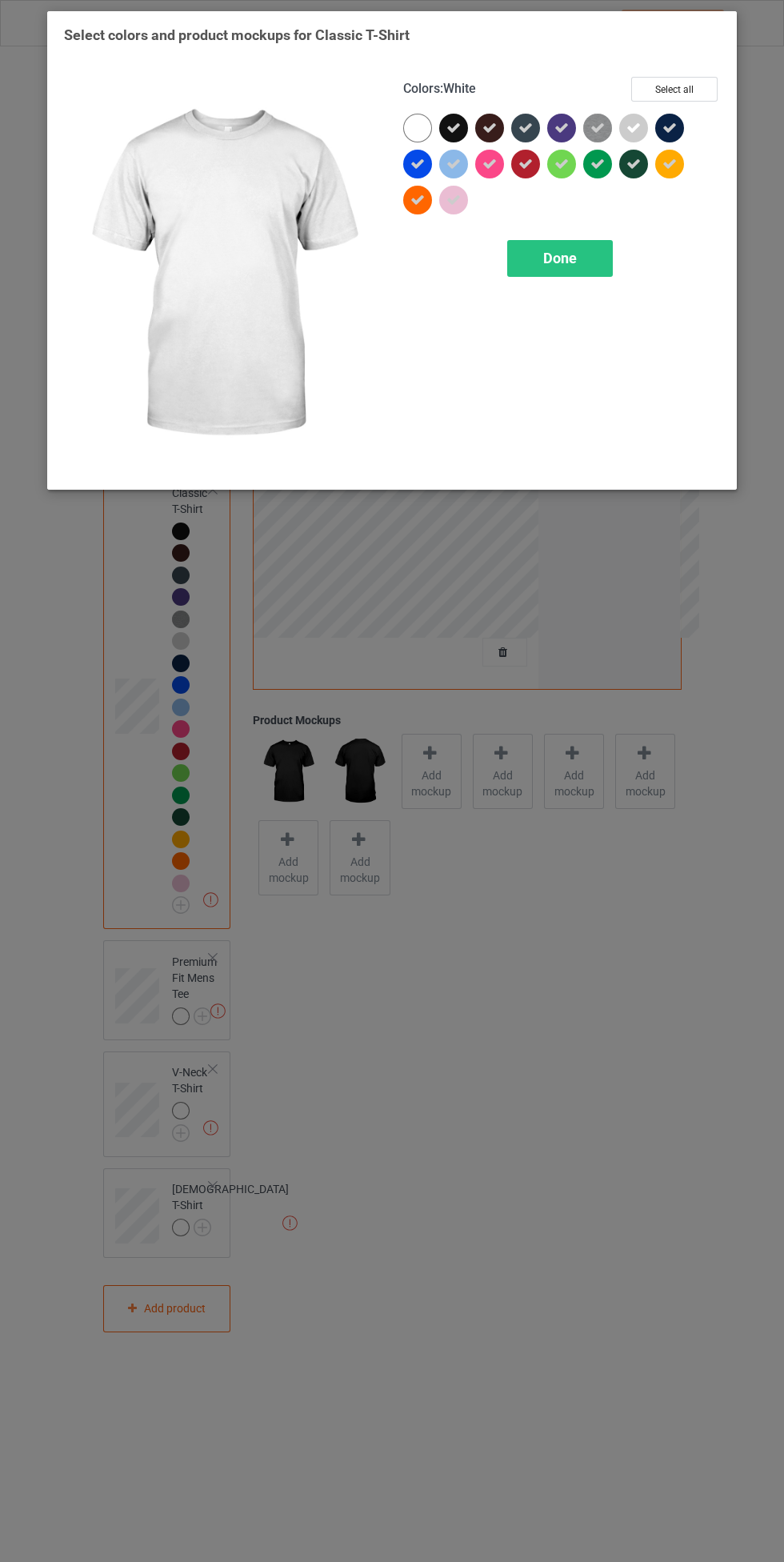
click at [567, 258] on span "Done" at bounding box center [560, 258] width 34 height 17
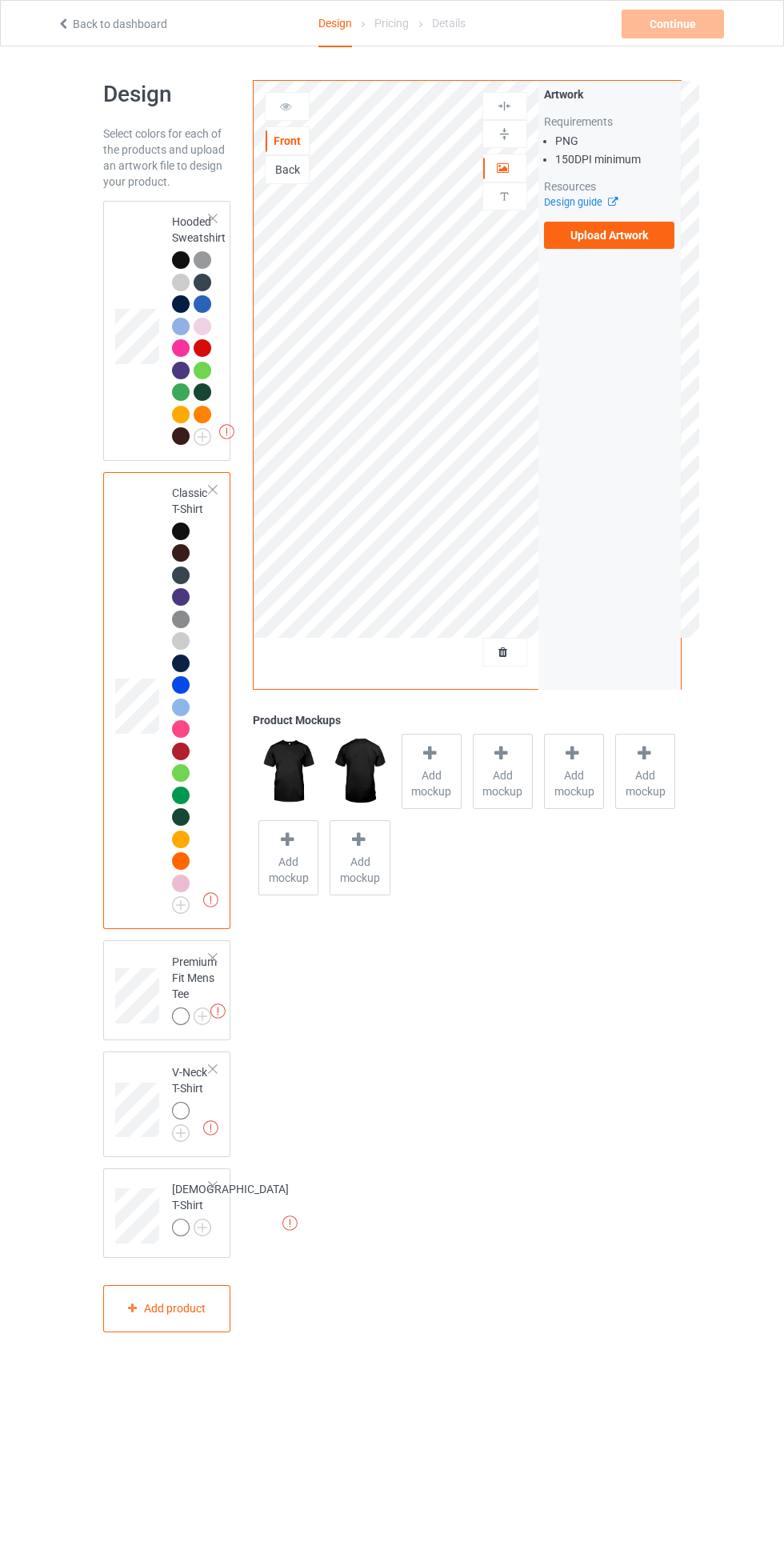
click at [187, 262] on div at bounding box center [181, 260] width 18 height 18
click at [213, 219] on div at bounding box center [212, 219] width 12 height 12
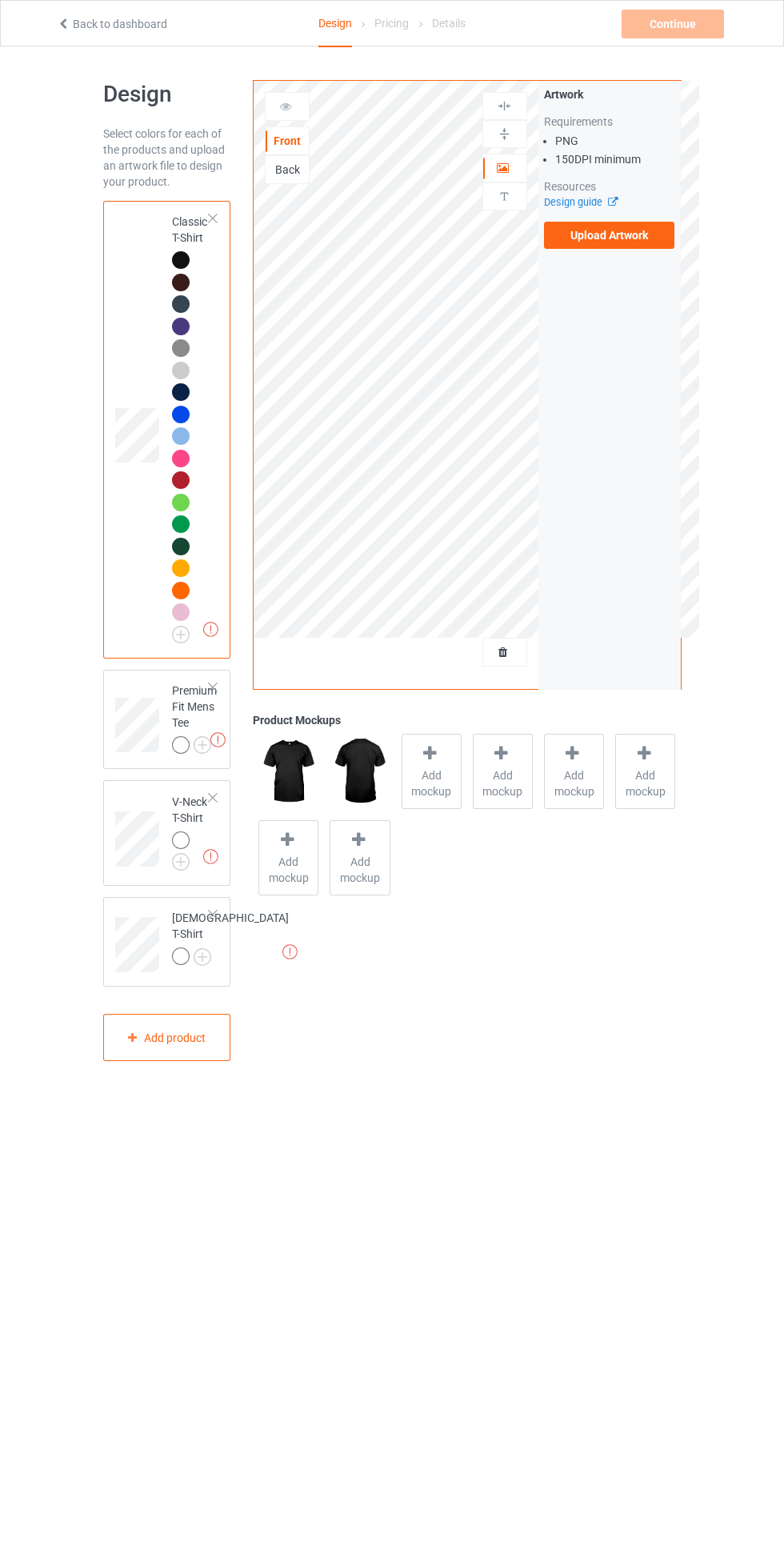
click at [214, 219] on div at bounding box center [212, 219] width 12 height 12
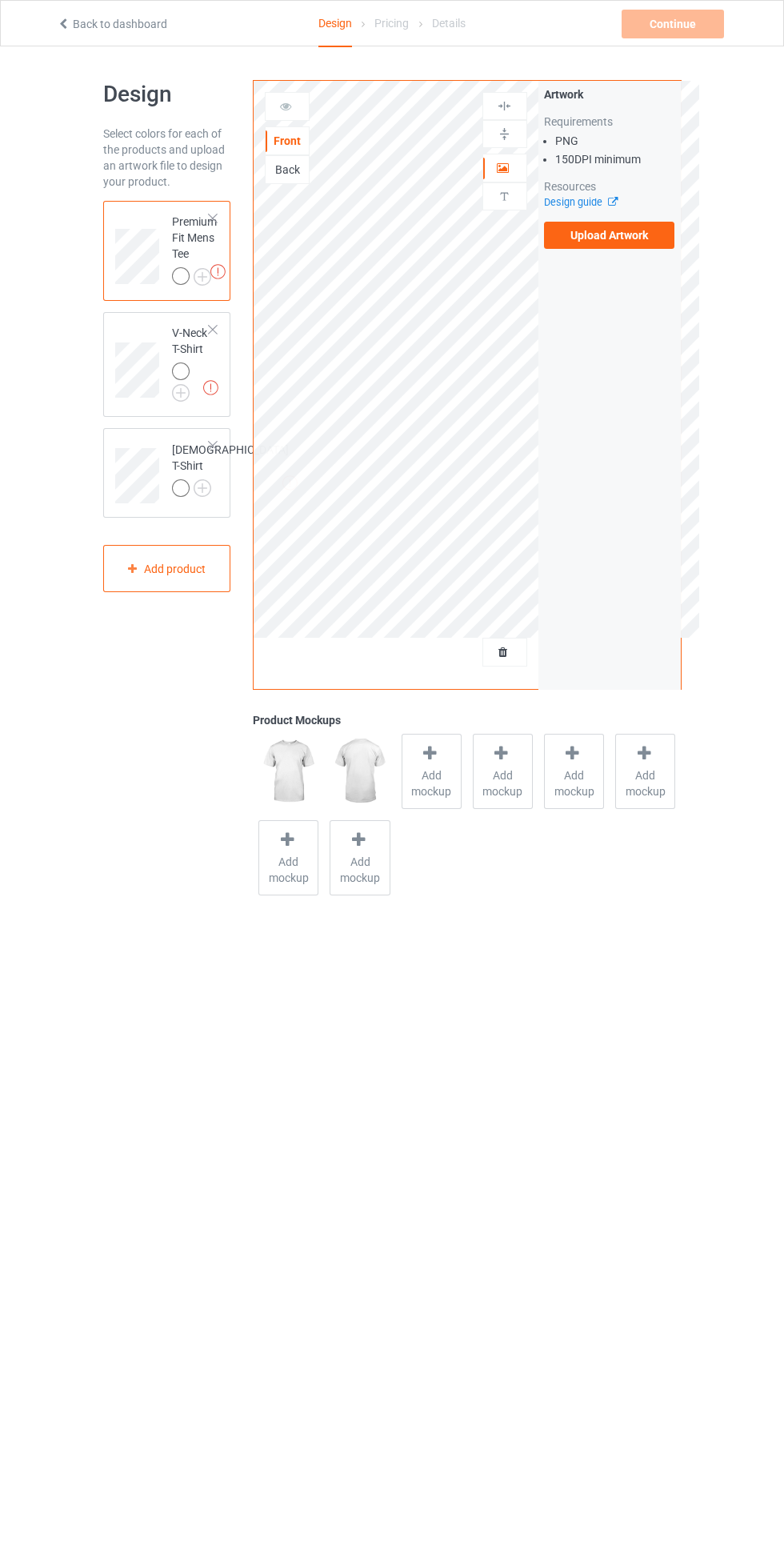
click at [213, 219] on div at bounding box center [212, 219] width 12 height 12
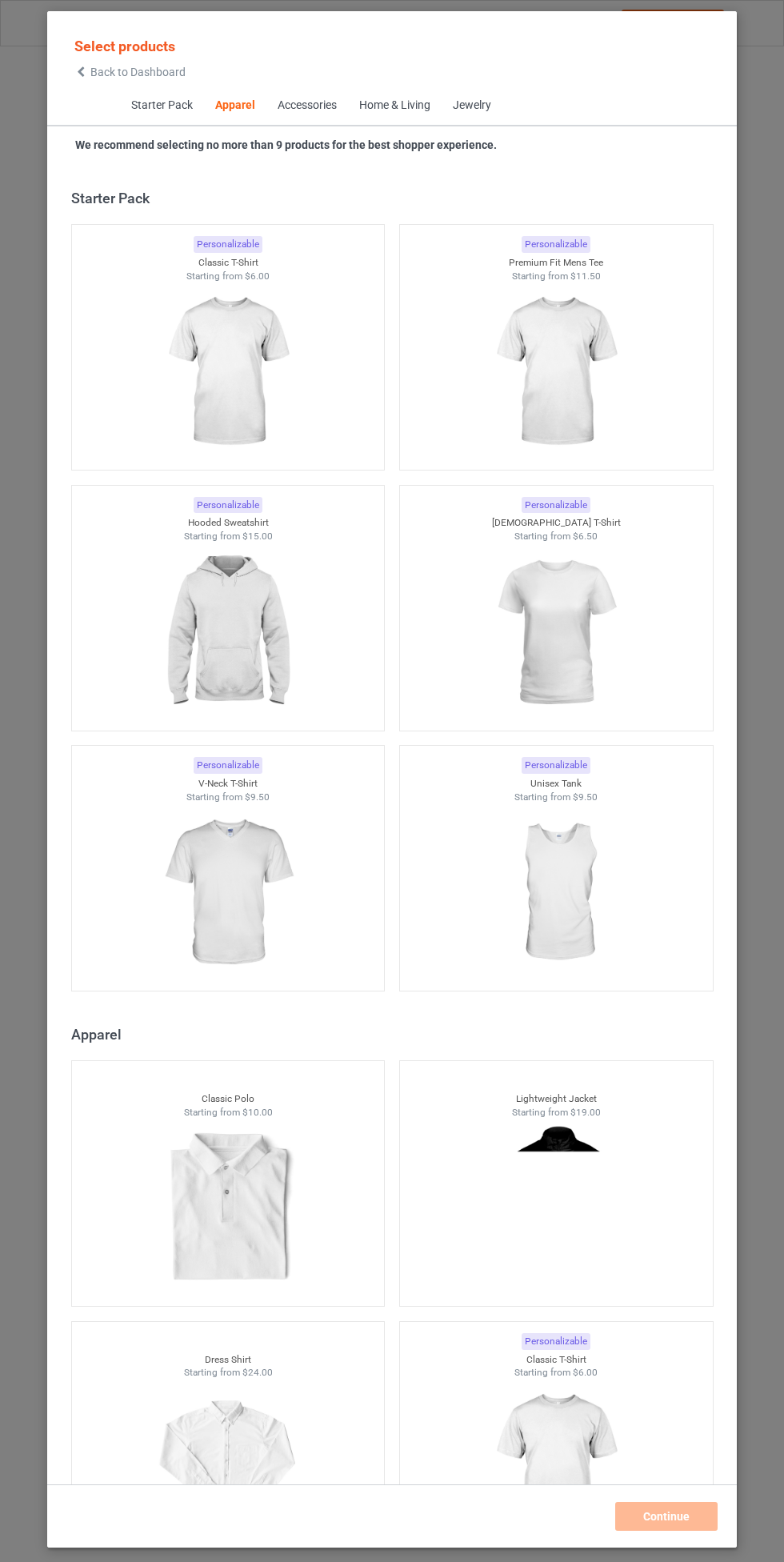
scroll to position [856, 0]
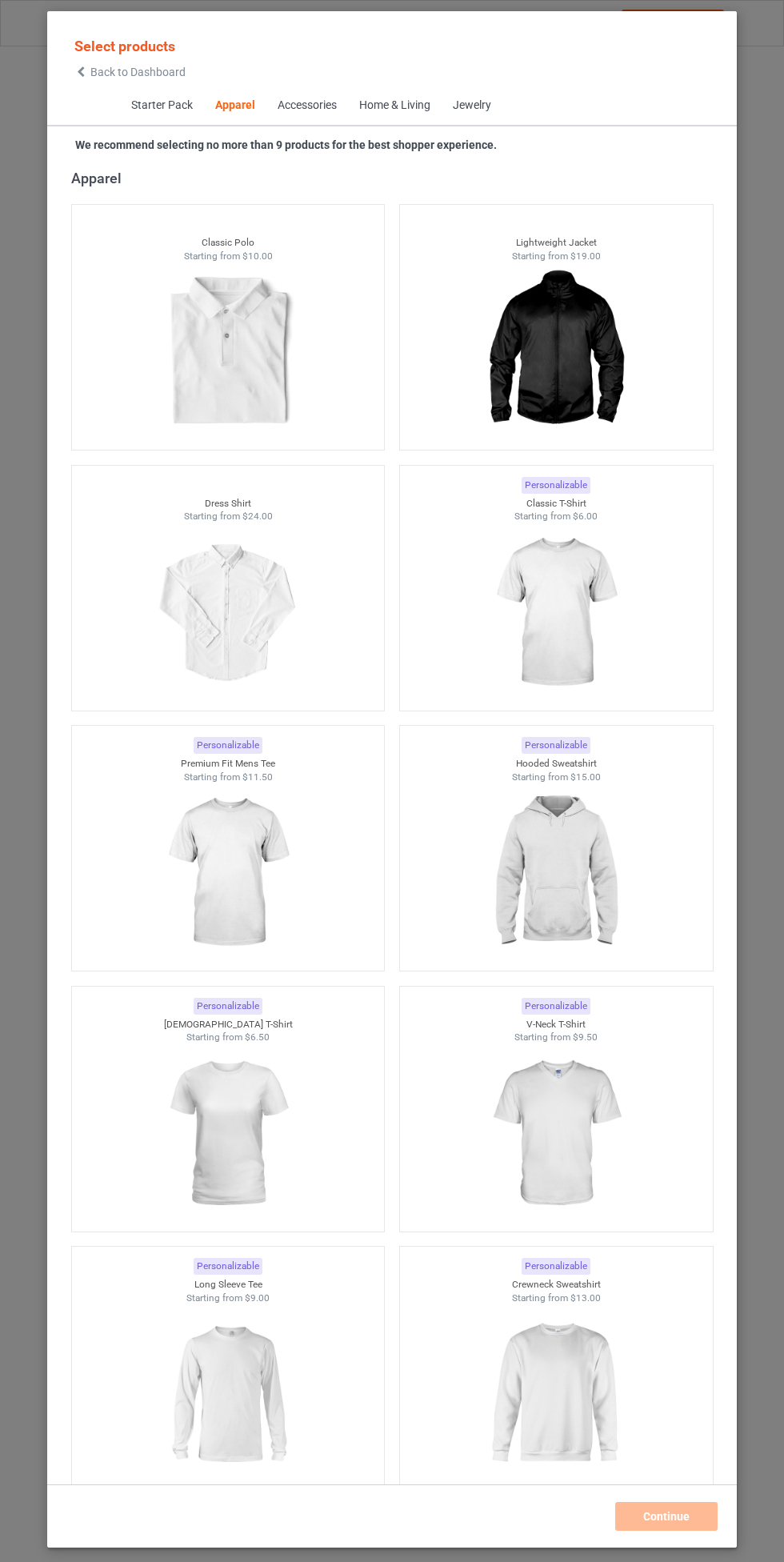
click at [145, 65] on span "Back to Dashboard" at bounding box center [138, 72] width 95 height 13
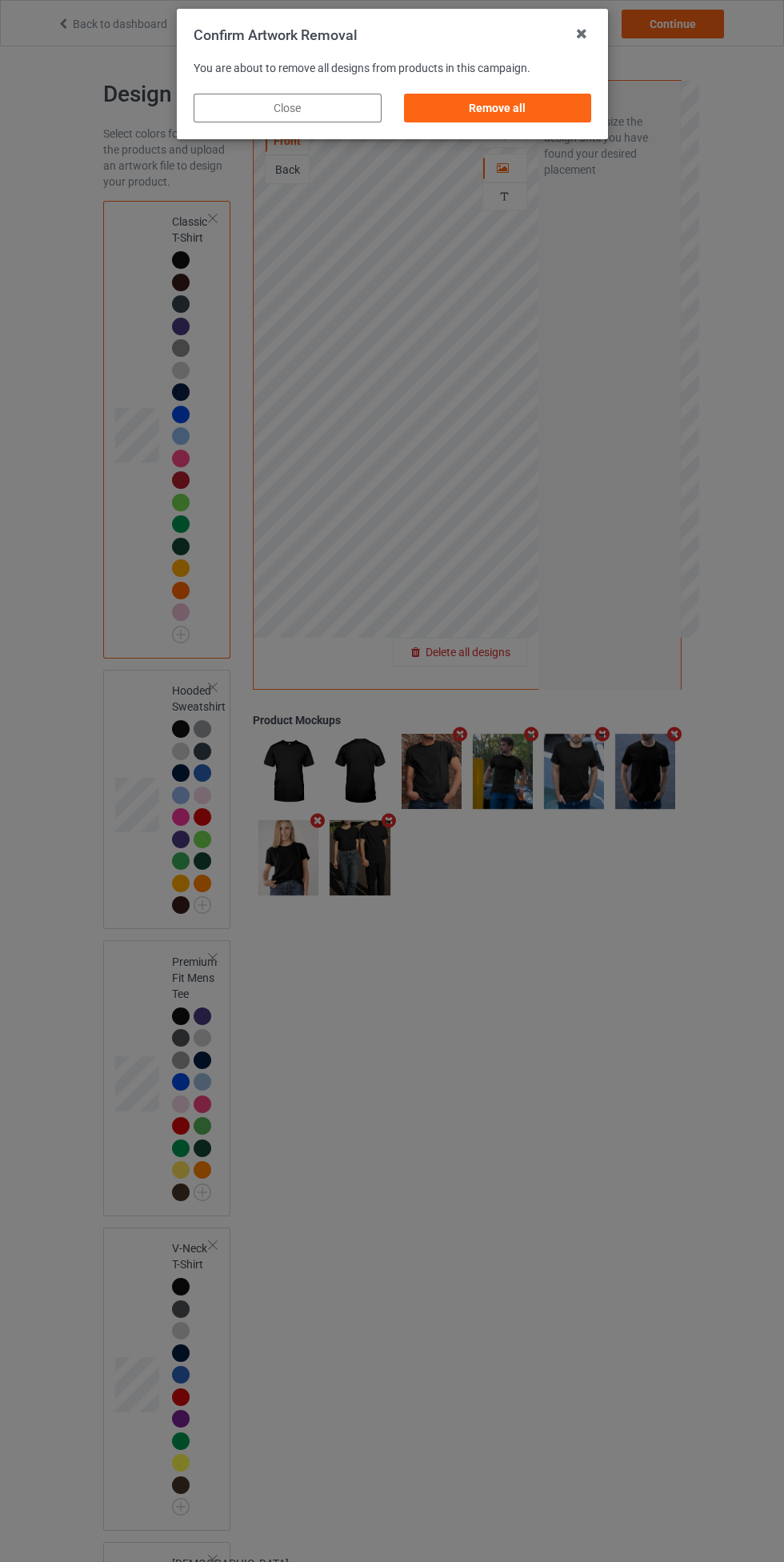
click at [513, 104] on div "Remove all" at bounding box center [497, 108] width 188 height 29
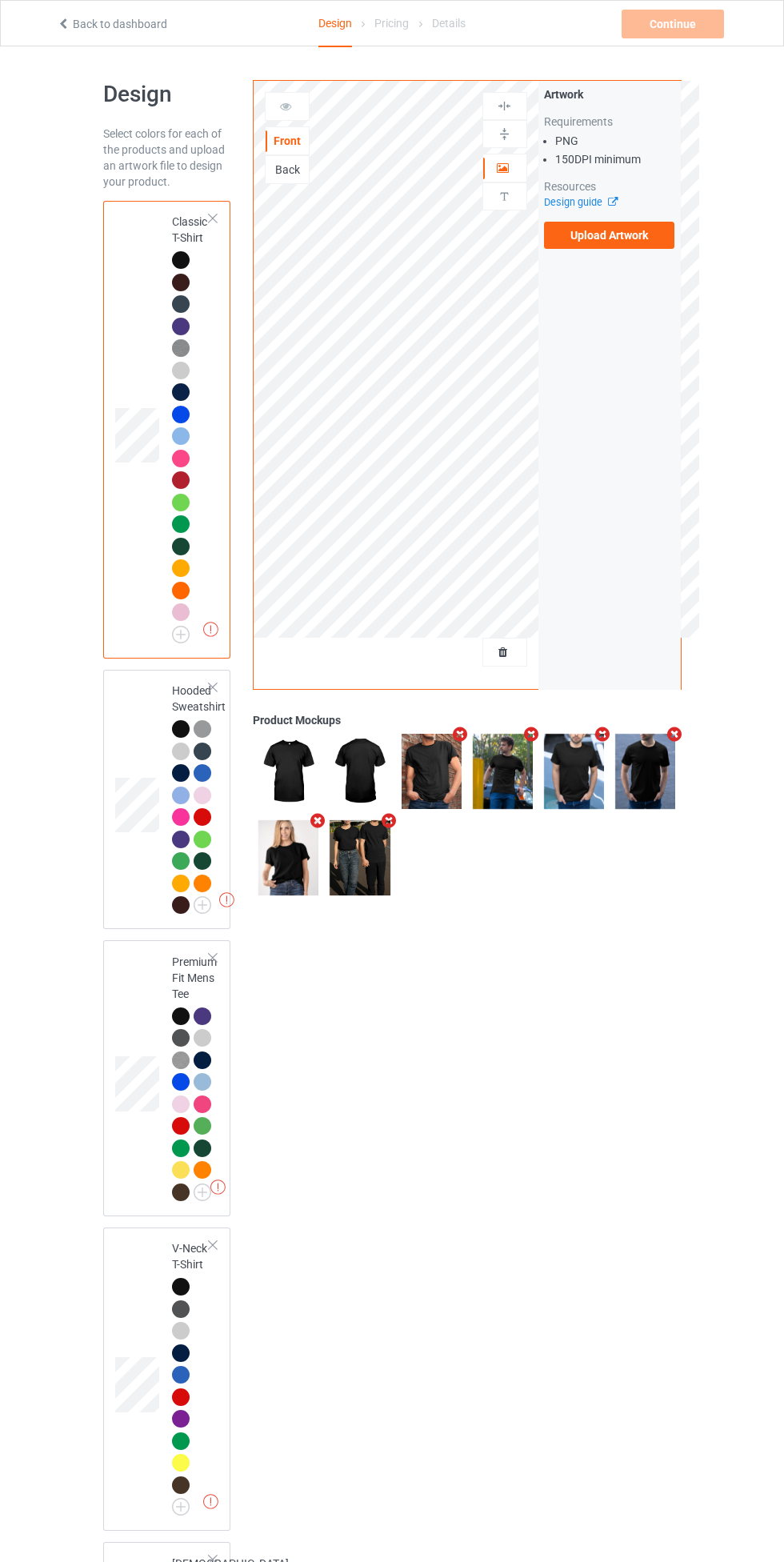
click at [624, 237] on label "Upload Artwork" at bounding box center [609, 235] width 131 height 27
click at [0, 0] on input "Upload Artwork" at bounding box center [0, 0] width 0 height 0
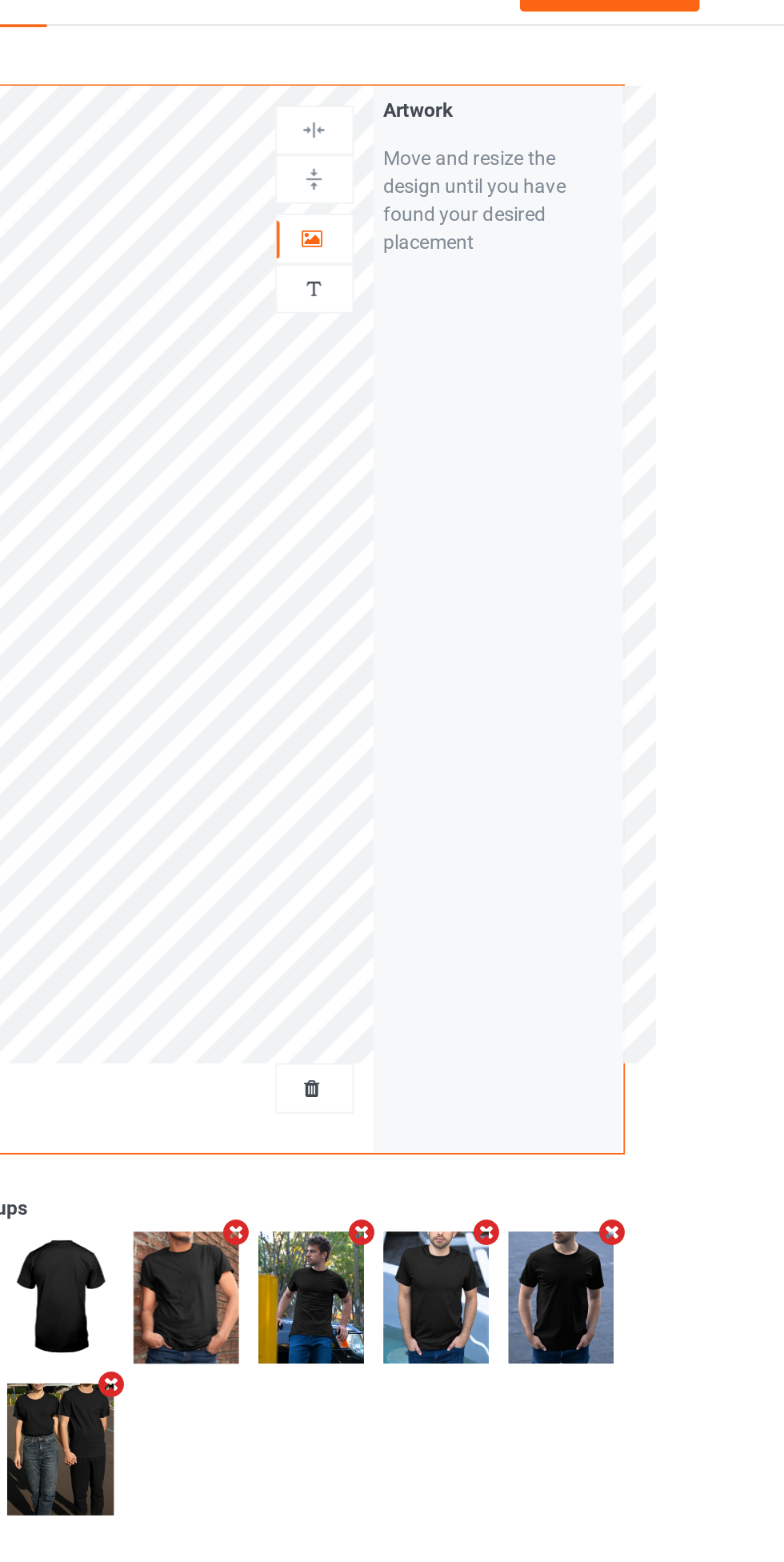
click at [514, 172] on div at bounding box center [504, 168] width 43 height 16
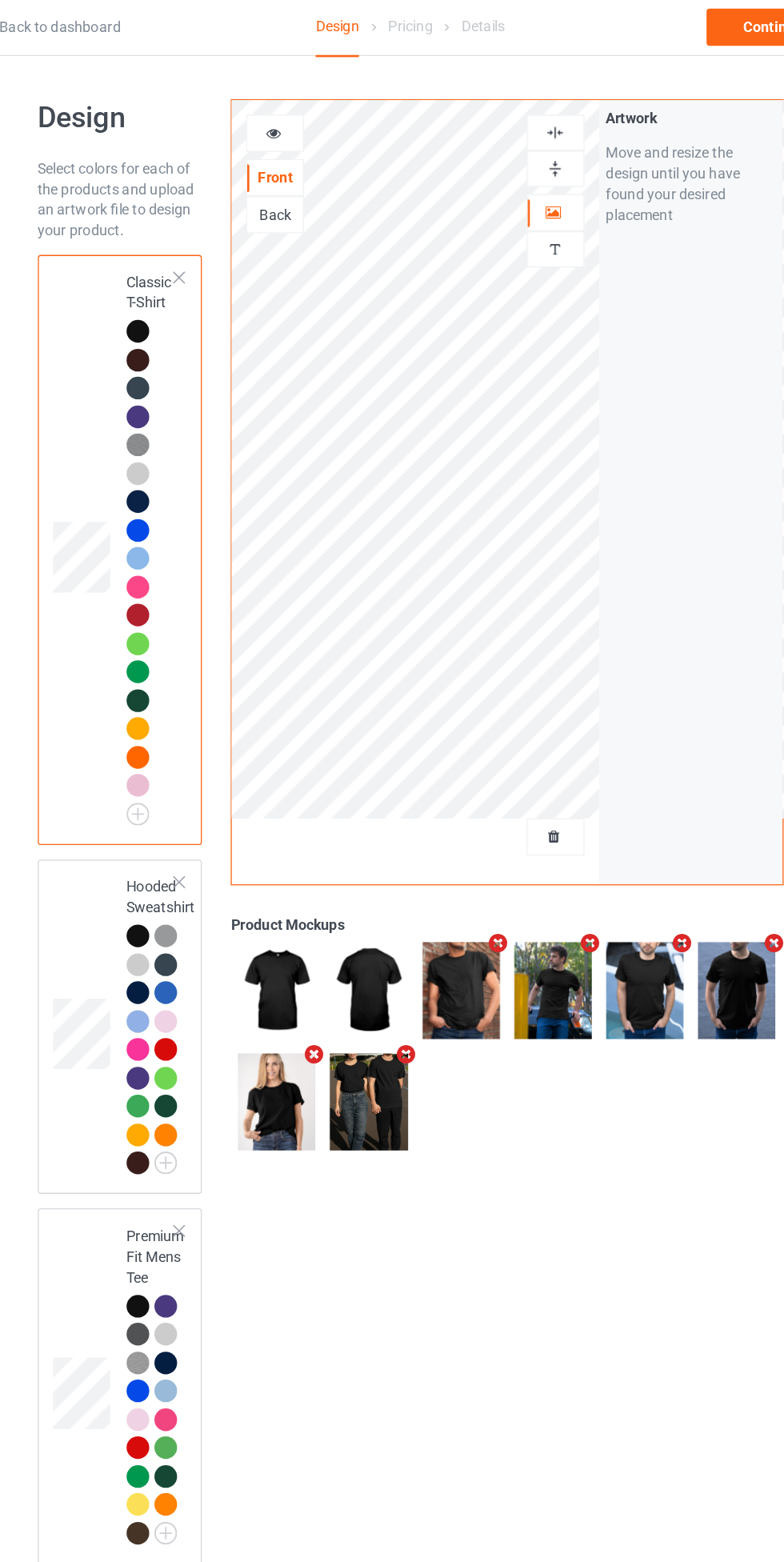
click at [188, 729] on div at bounding box center [181, 729] width 18 height 18
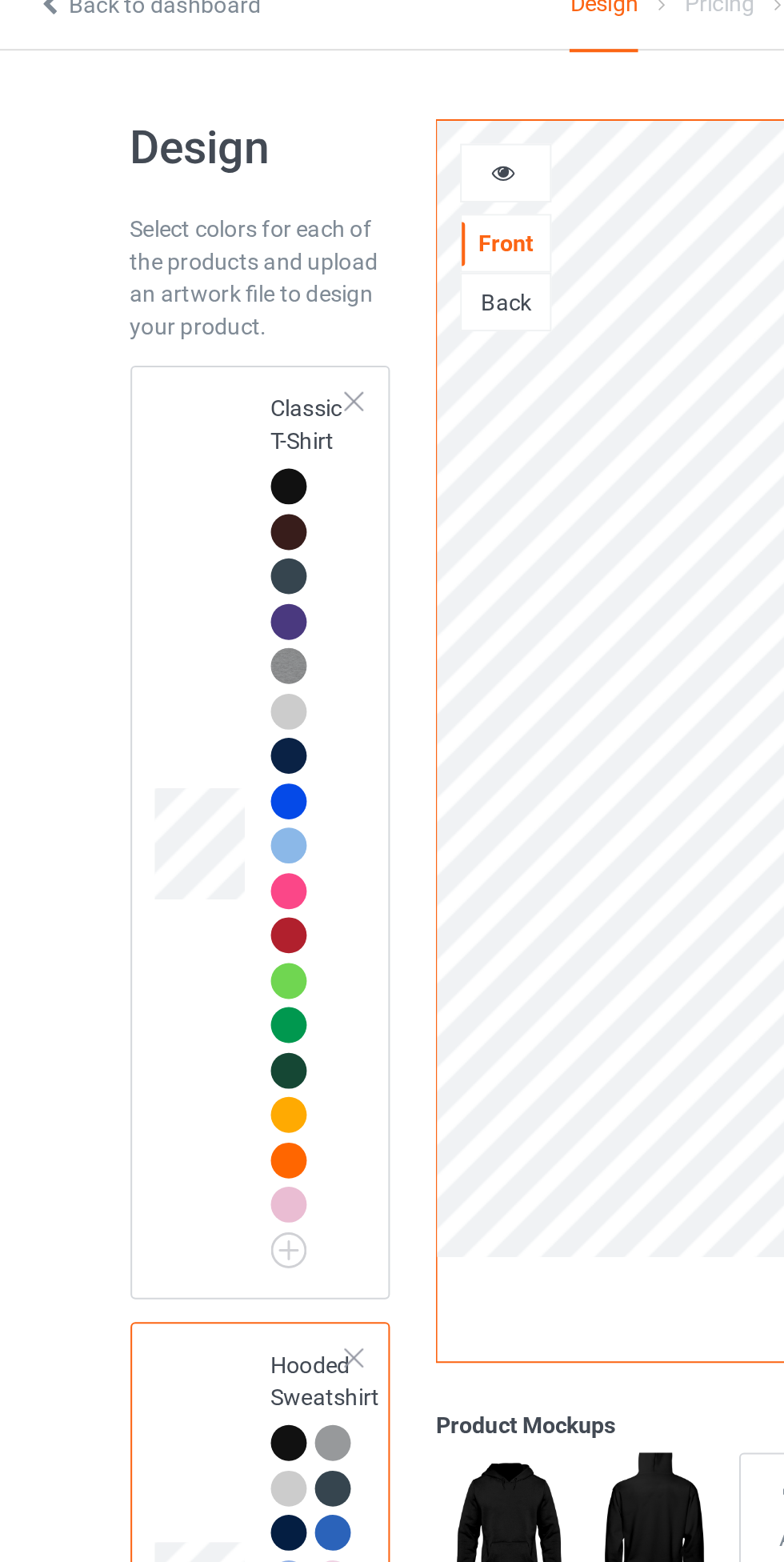
click at [185, 258] on div at bounding box center [181, 260] width 18 height 18
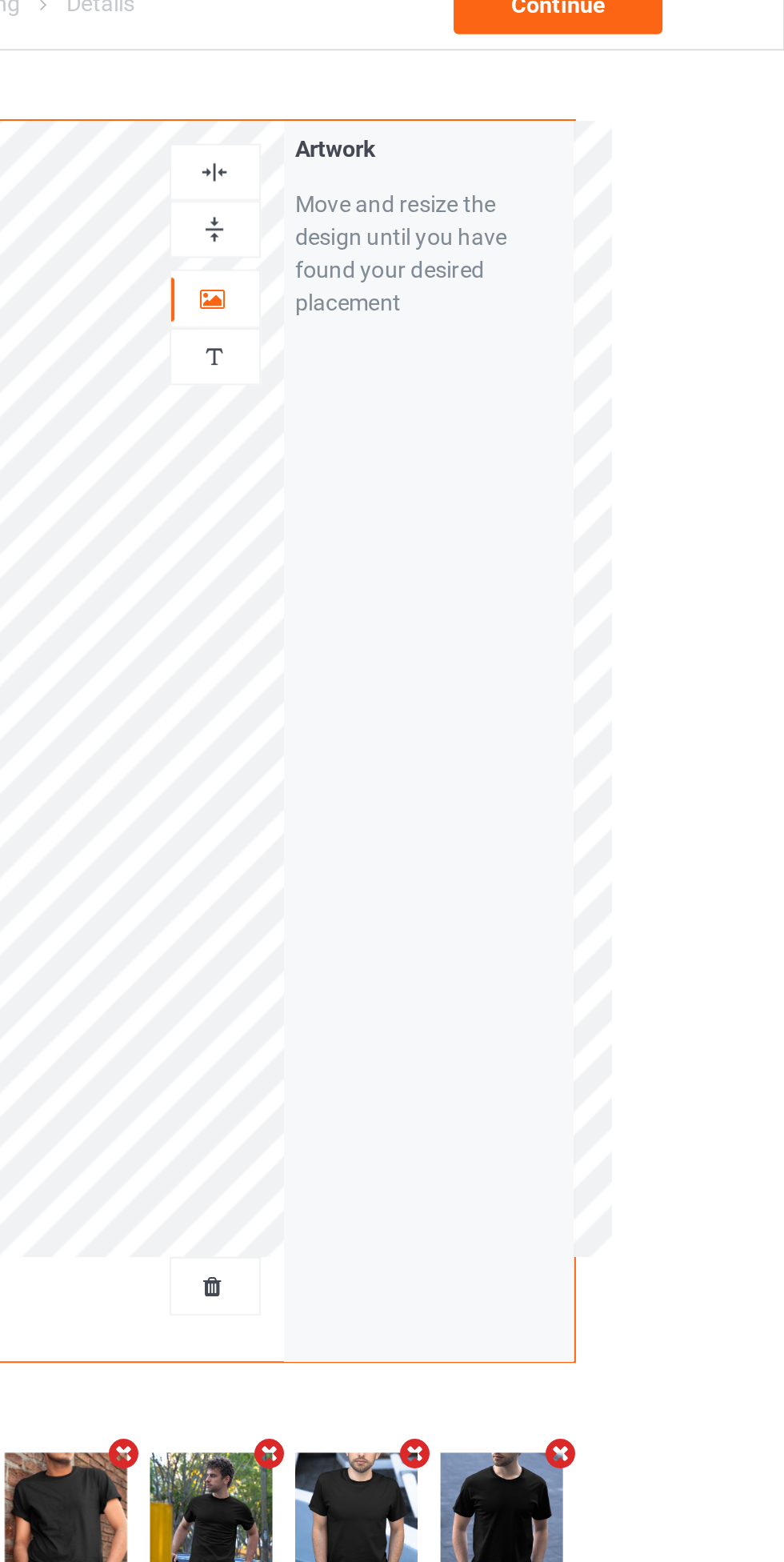
click at [506, 138] on img at bounding box center [504, 134] width 15 height 15
click at [508, 100] on img at bounding box center [504, 106] width 15 height 15
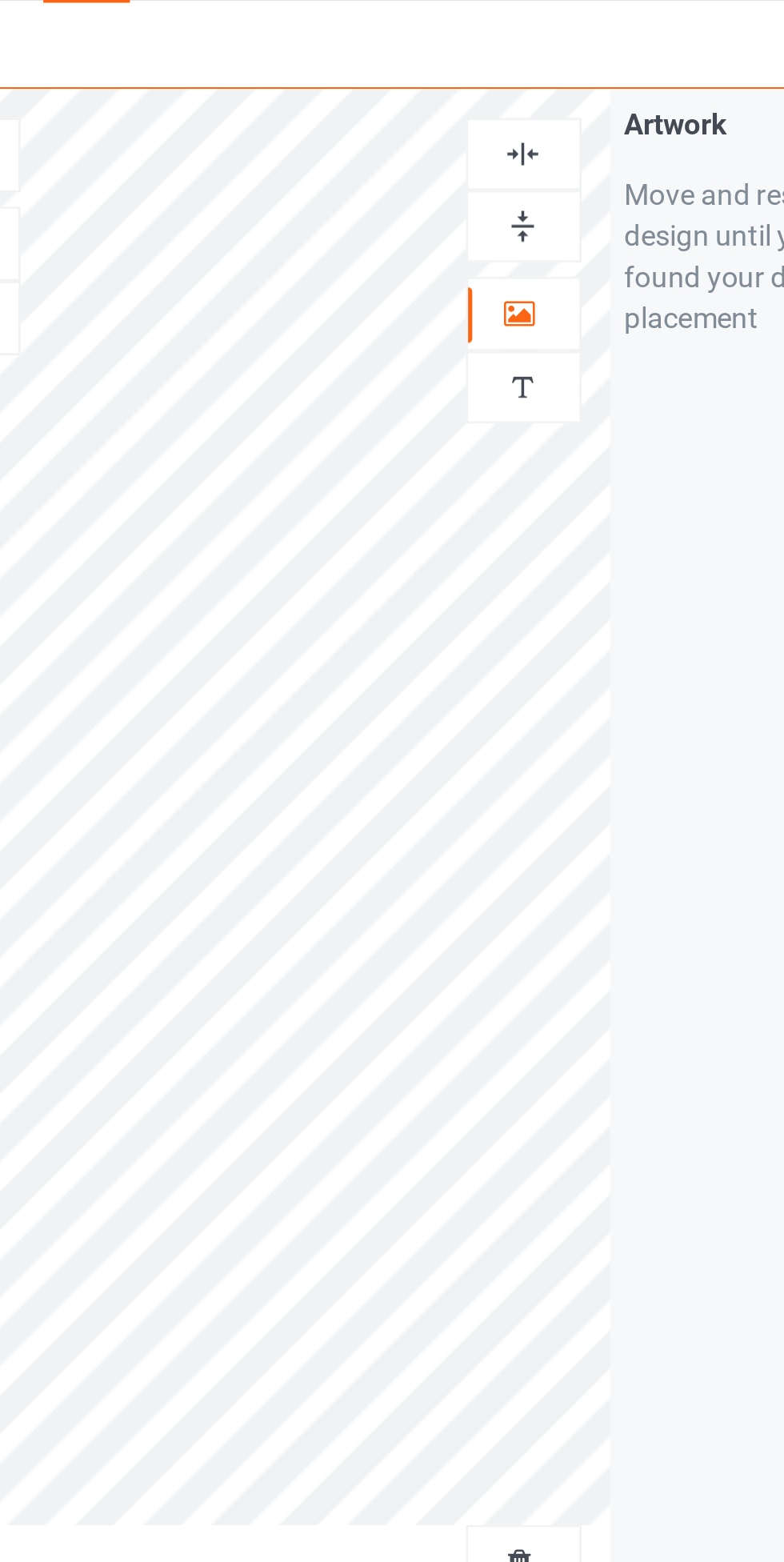
click at [507, 100] on img at bounding box center [504, 106] width 15 height 15
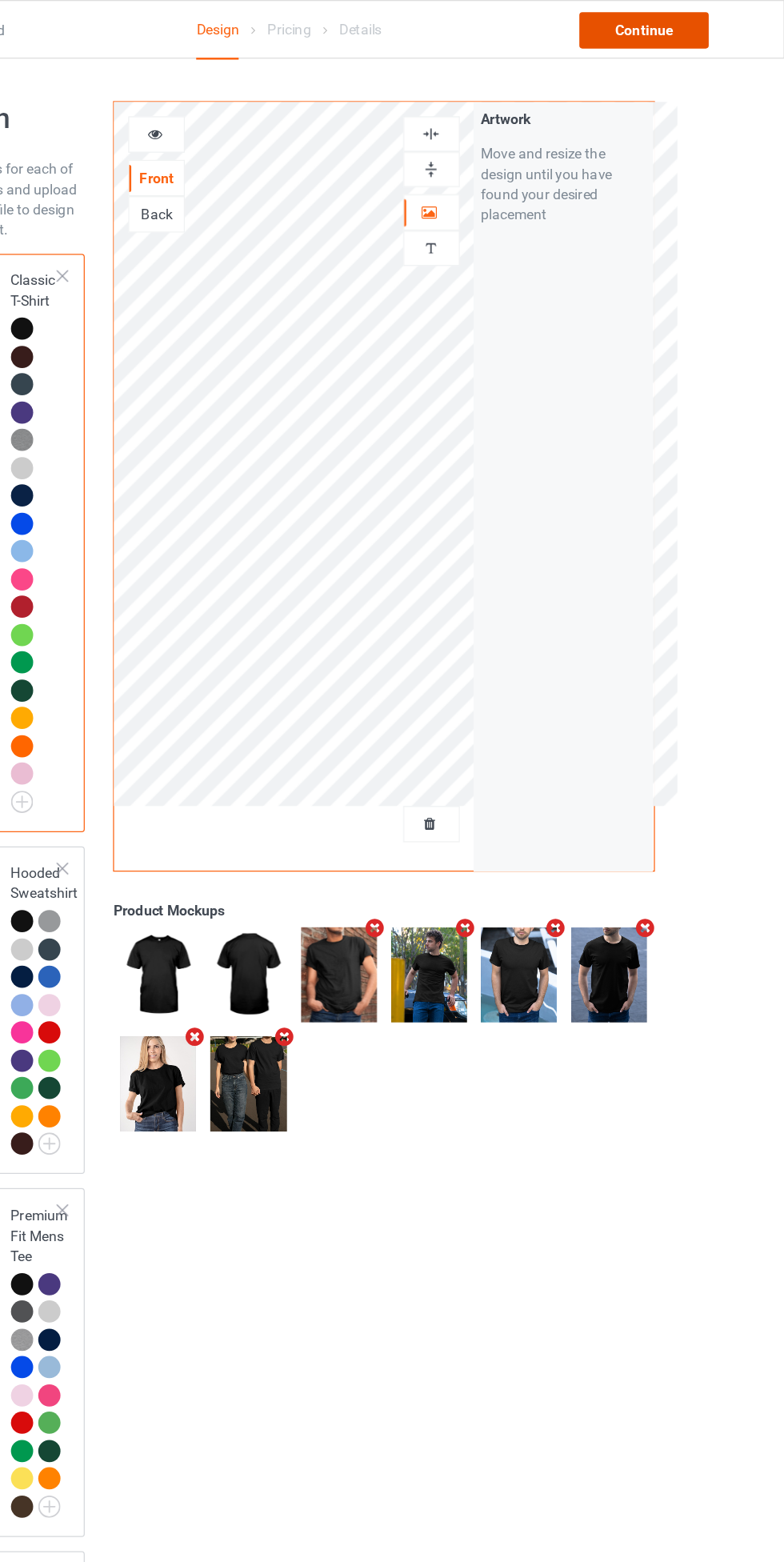
click at [706, 19] on div "Continue" at bounding box center [673, 24] width 102 height 29
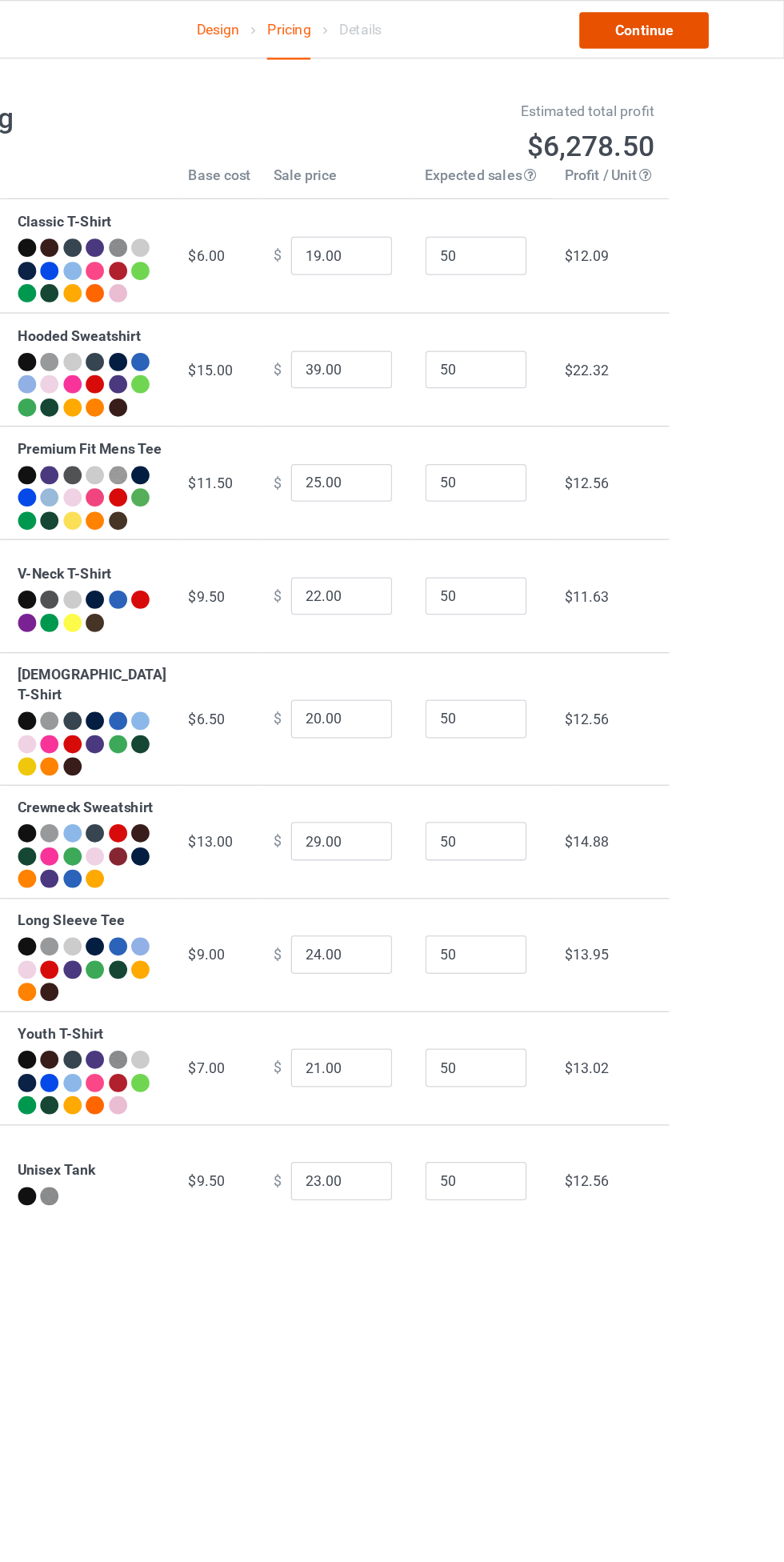
click at [687, 13] on link "Continue" at bounding box center [673, 24] width 102 height 29
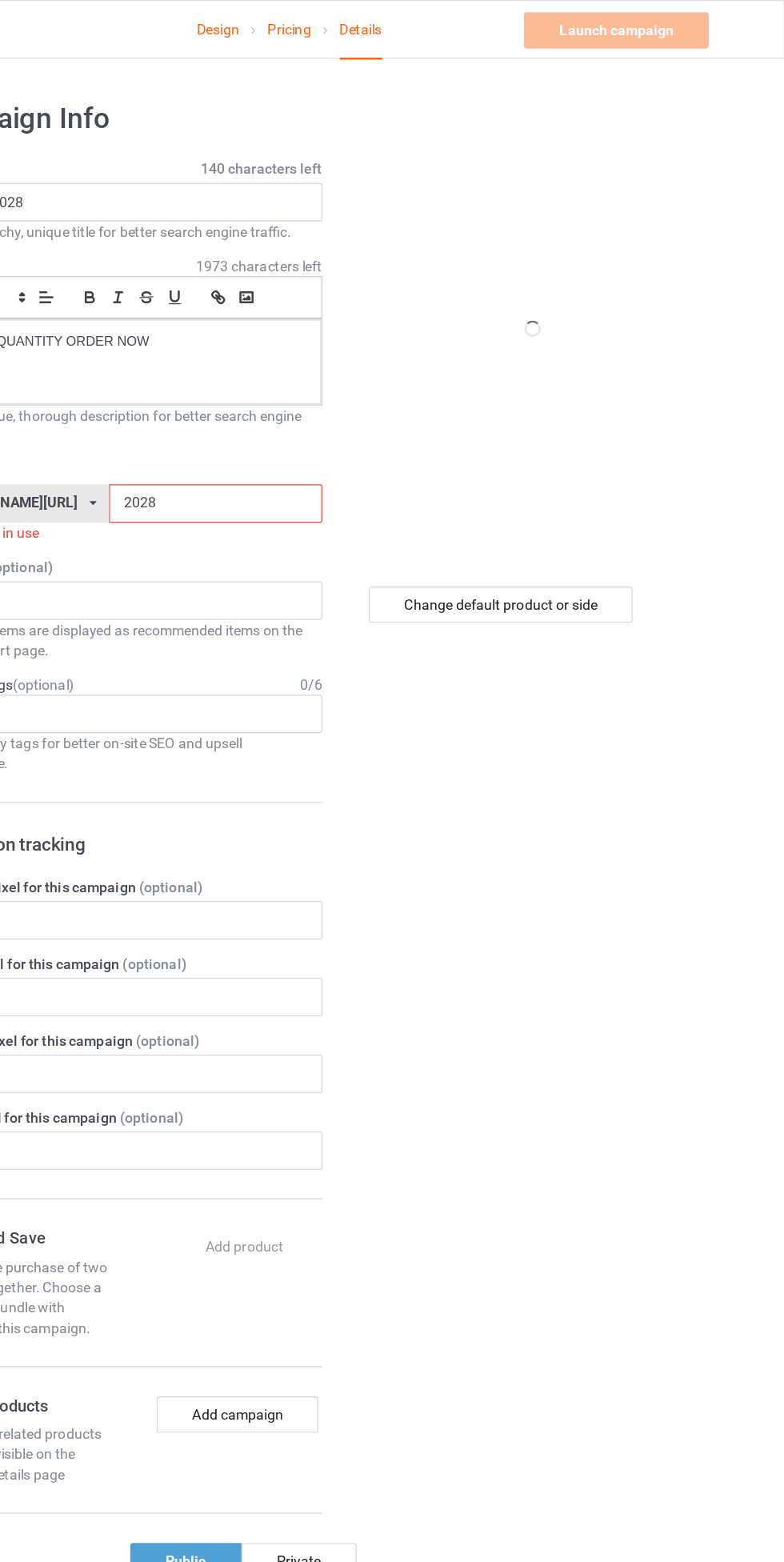
click at [369, 397] on input "2028" at bounding box center [334, 399] width 168 height 30
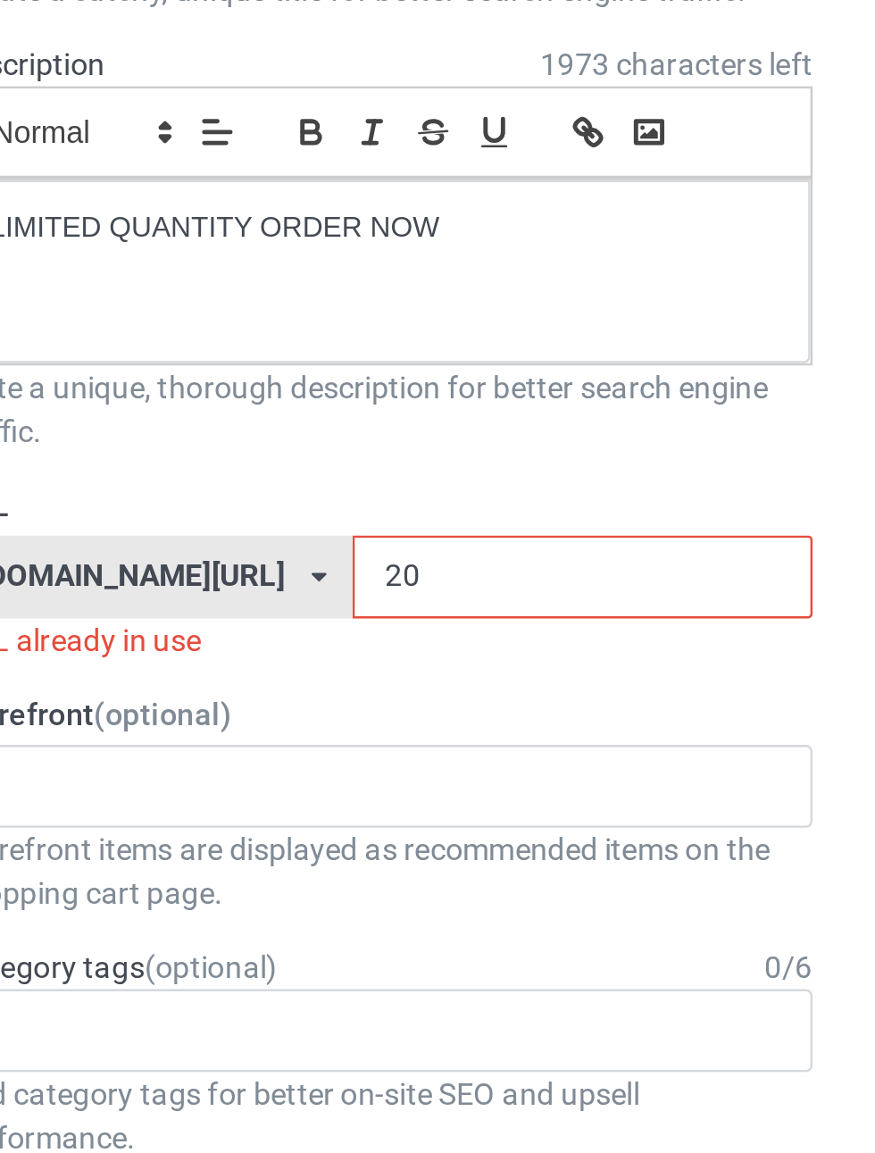
type input "2"
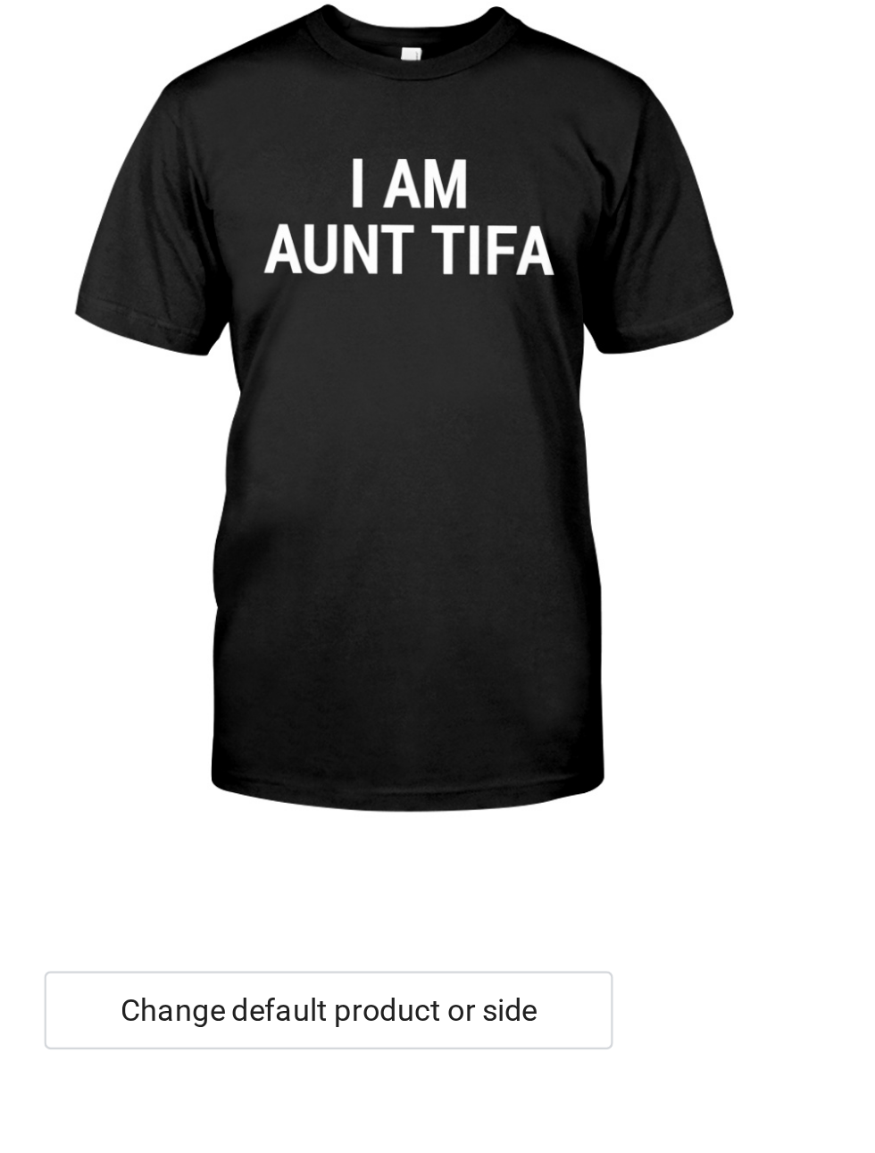
type input "kido20"
click at [672, 523] on div "Change default product or side" at bounding box center [624, 534] width 233 height 32
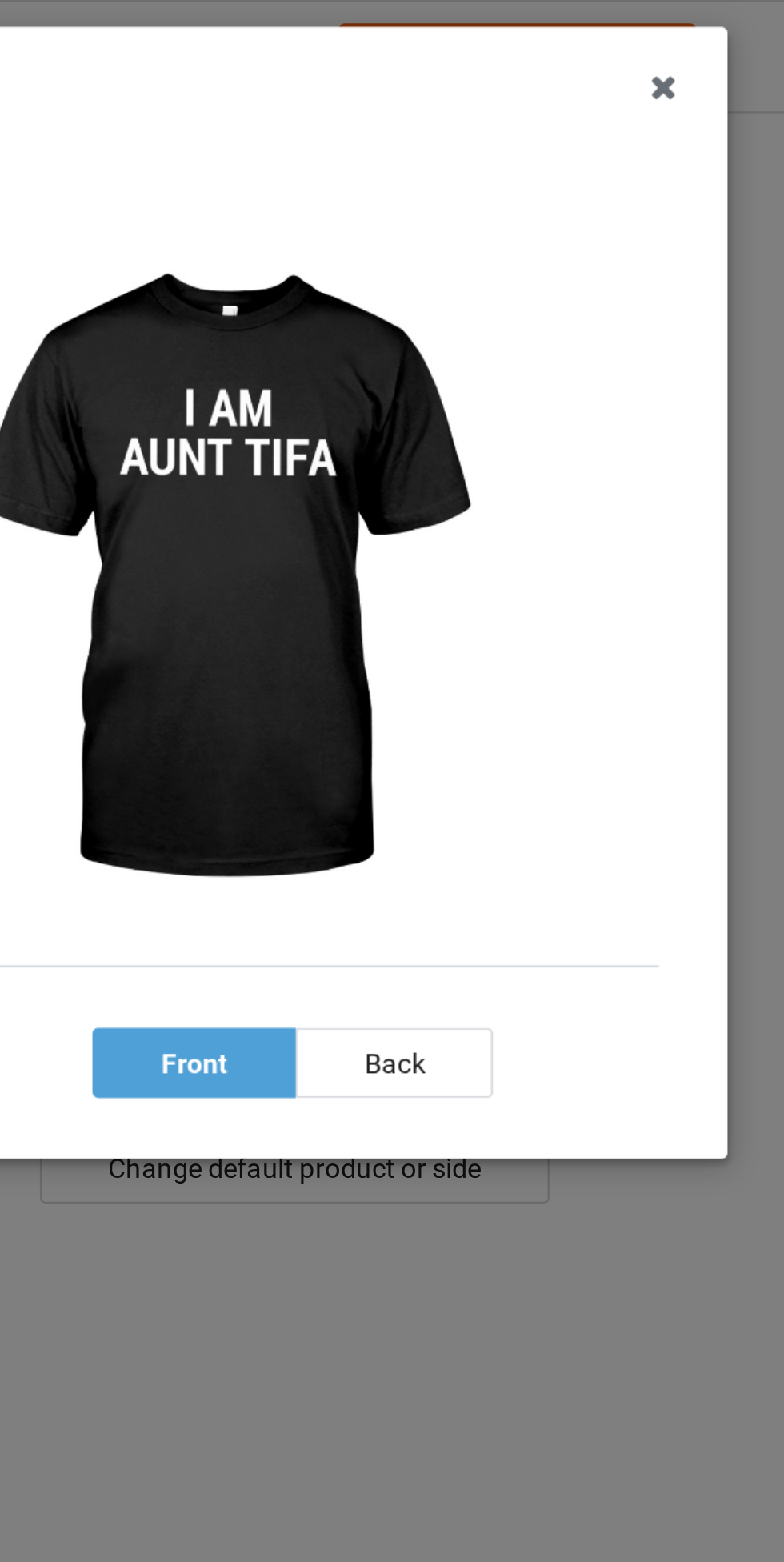
click at [717, 34] on icon at bounding box center [711, 36] width 26 height 26
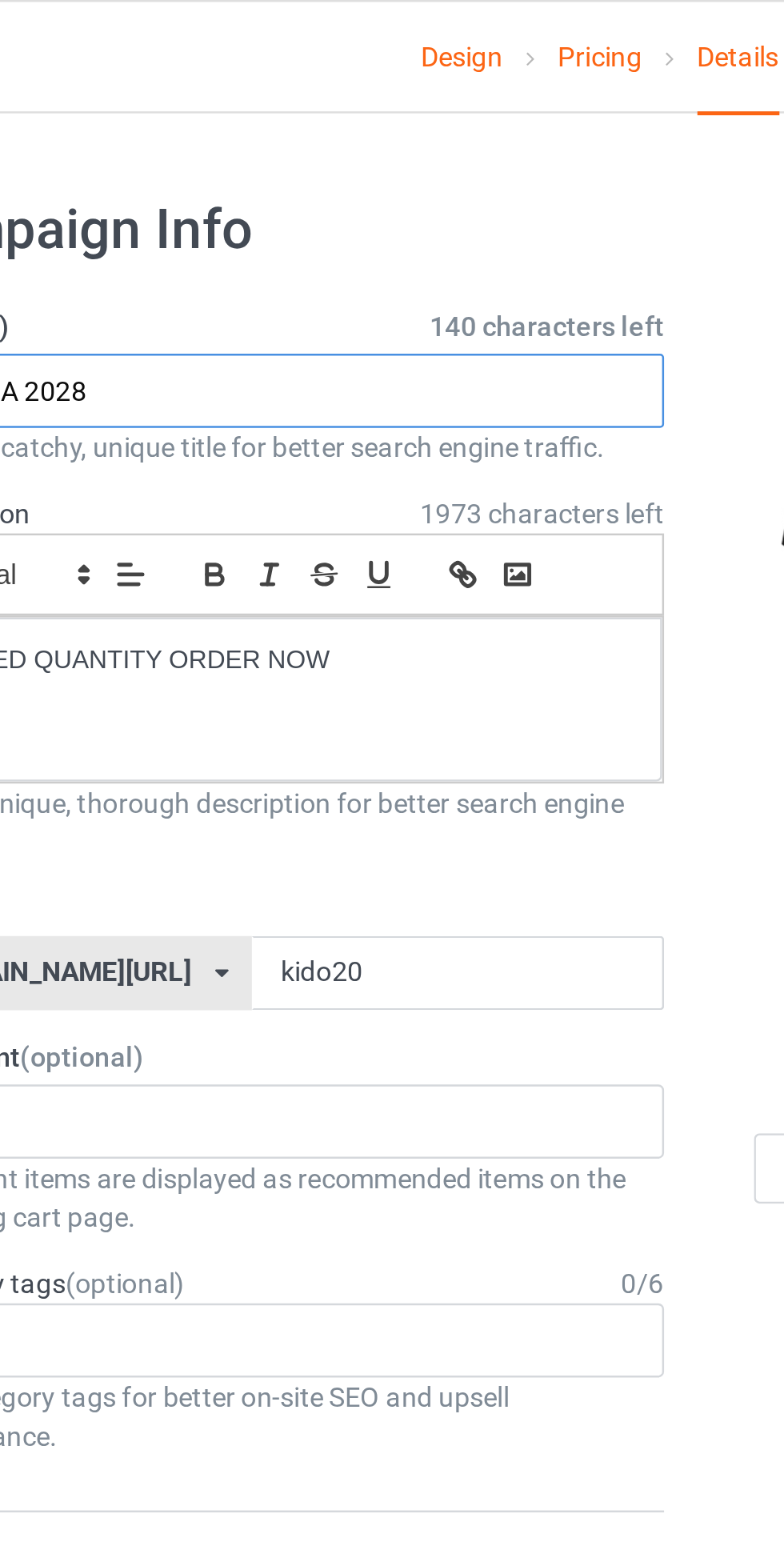
click at [356, 159] on input "OBAMA 2028" at bounding box center [261, 160] width 315 height 30
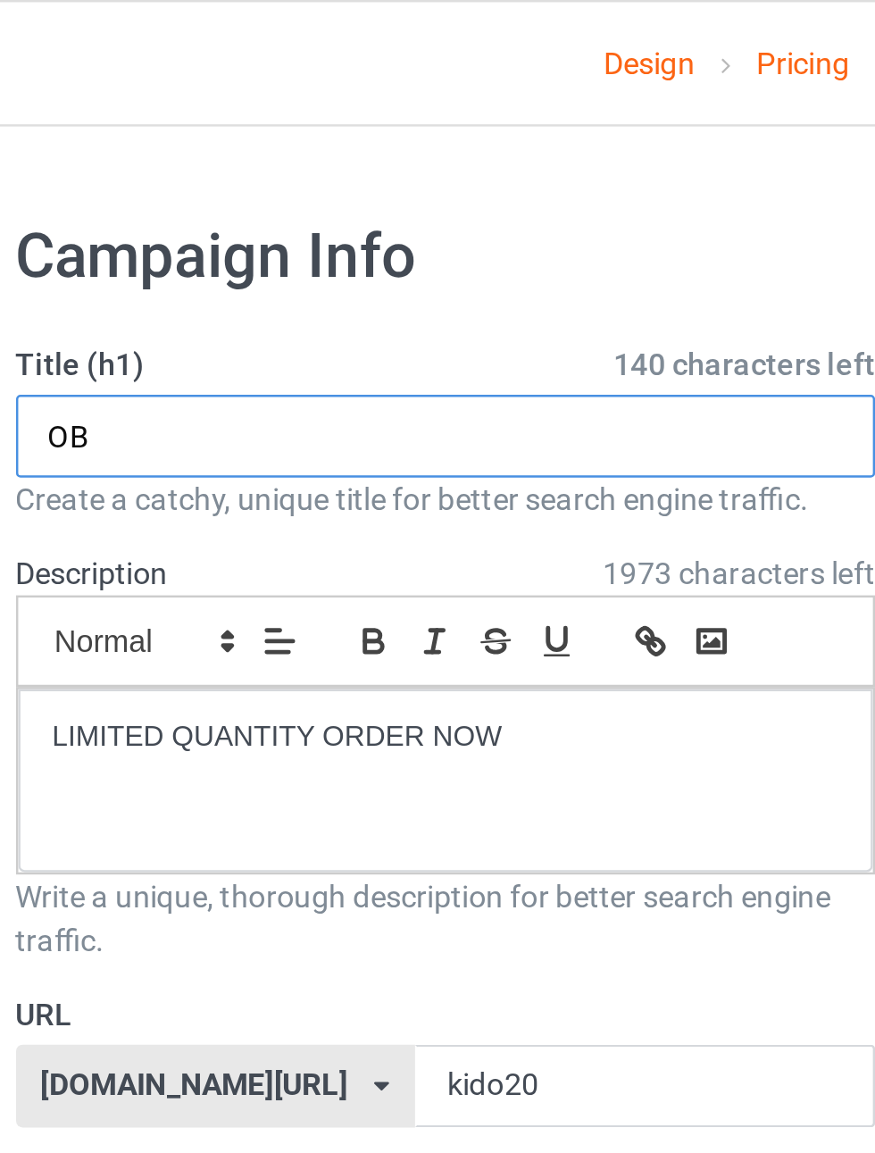
type input "O"
type input "I AM AUNT [PERSON_NAME]"
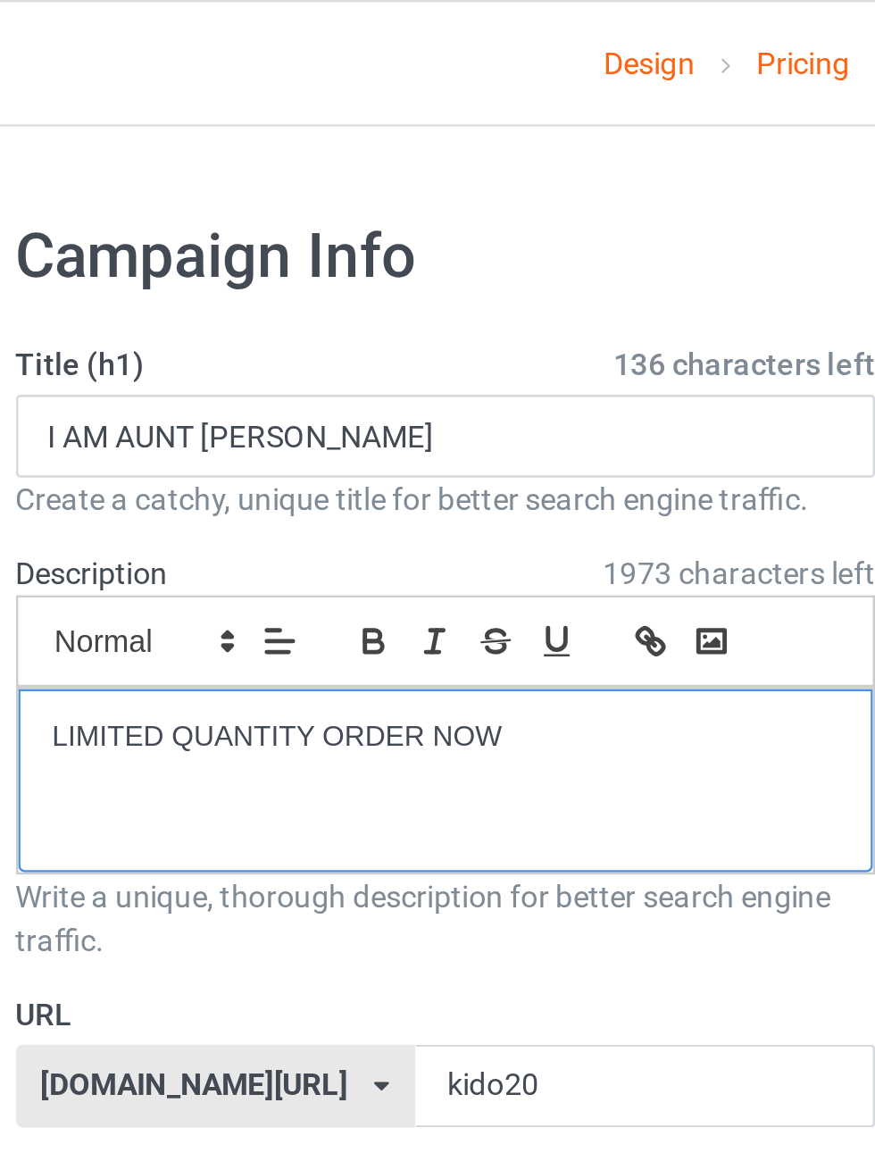
click at [352, 308] on p "LIMITED QUANTITY ORDER NOW" at bounding box center [290, 302] width 321 height 17
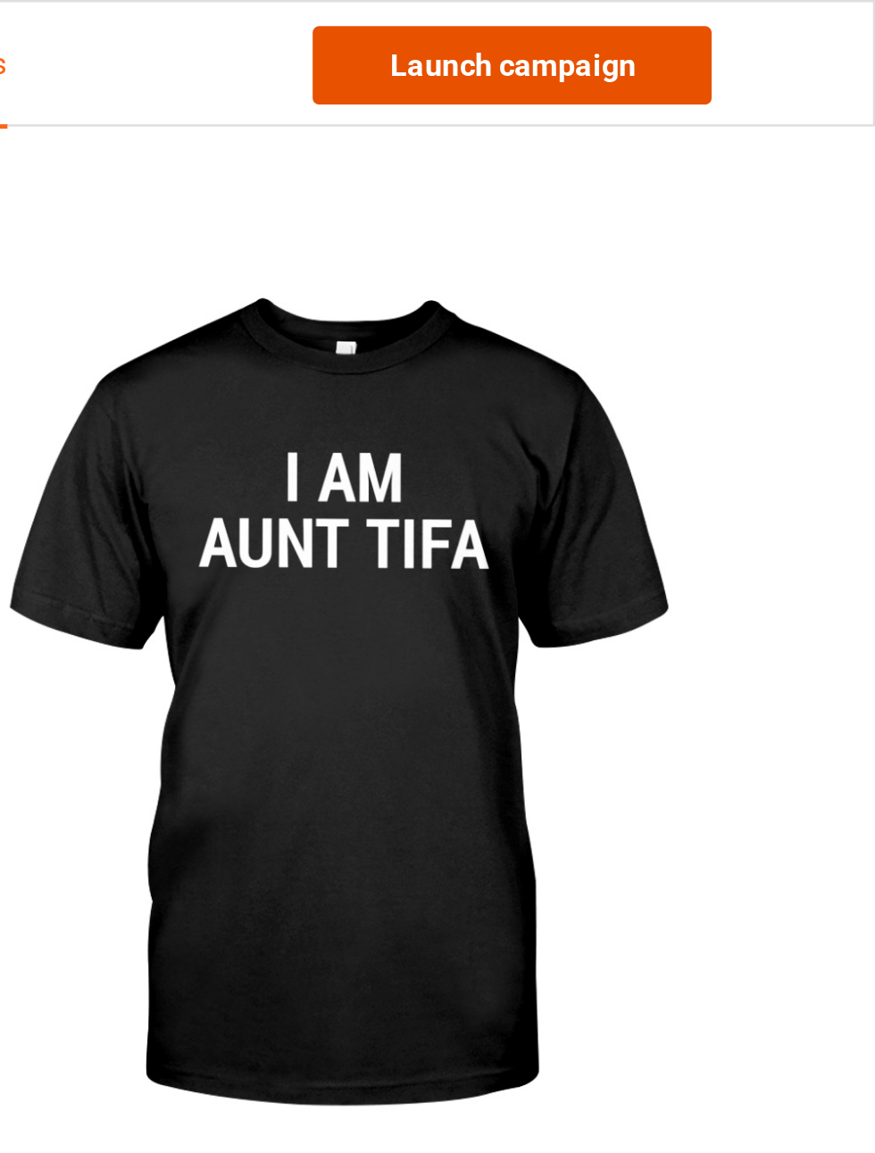
click at [777, 36] on link "Launch campaign" at bounding box center [726, 27] width 163 height 32
